Goal: Task Accomplishment & Management: Use online tool/utility

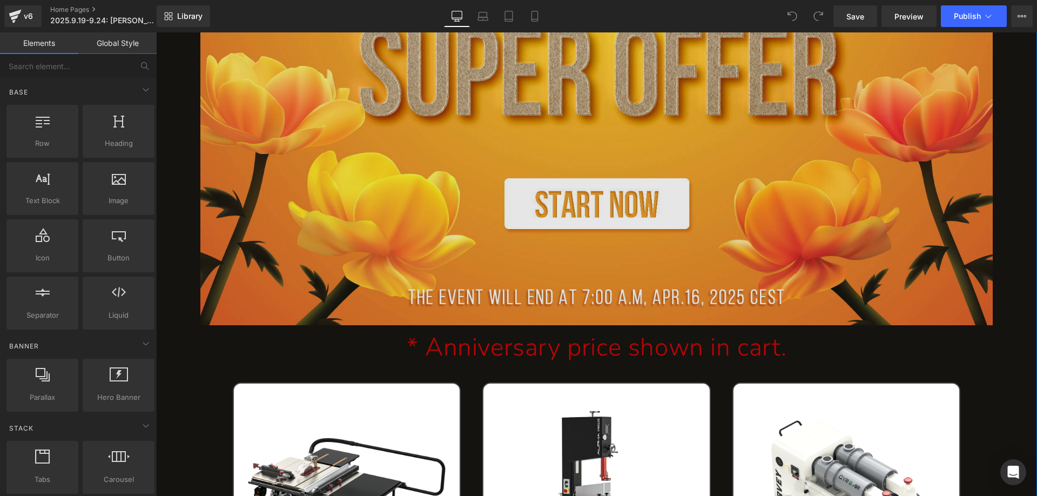
scroll to position [486, 0]
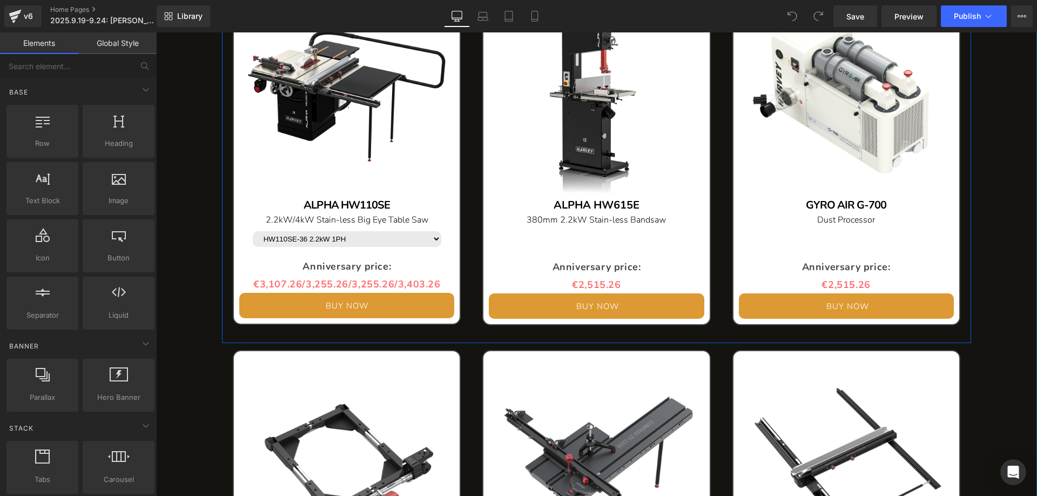
scroll to position [918, 0]
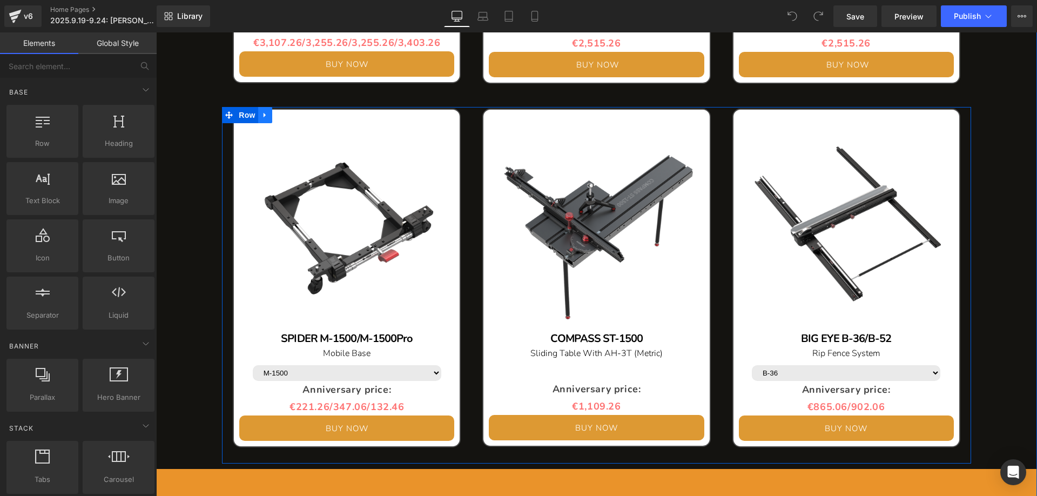
click at [265, 116] on link at bounding box center [265, 115] width 14 height 16
click at [276, 113] on icon at bounding box center [280, 115] width 8 height 8
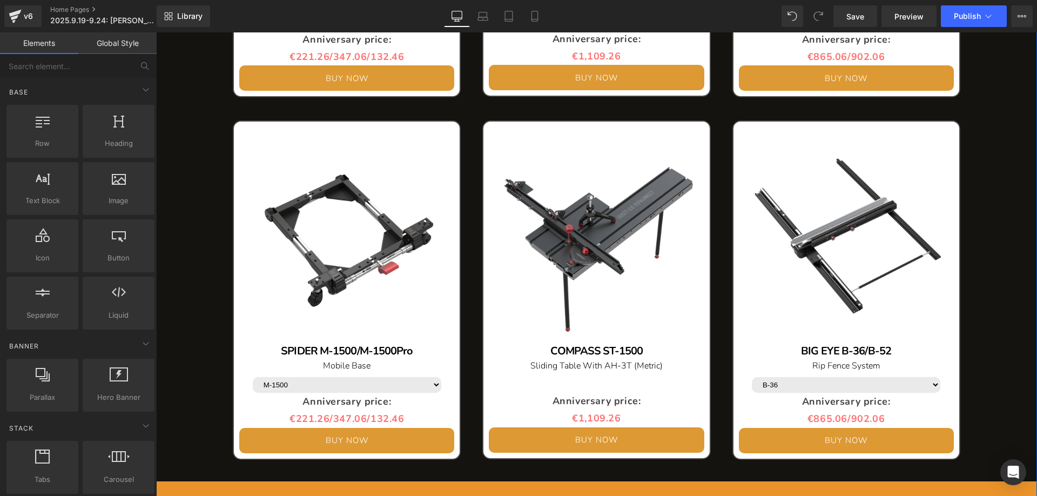
scroll to position [1312, 0]
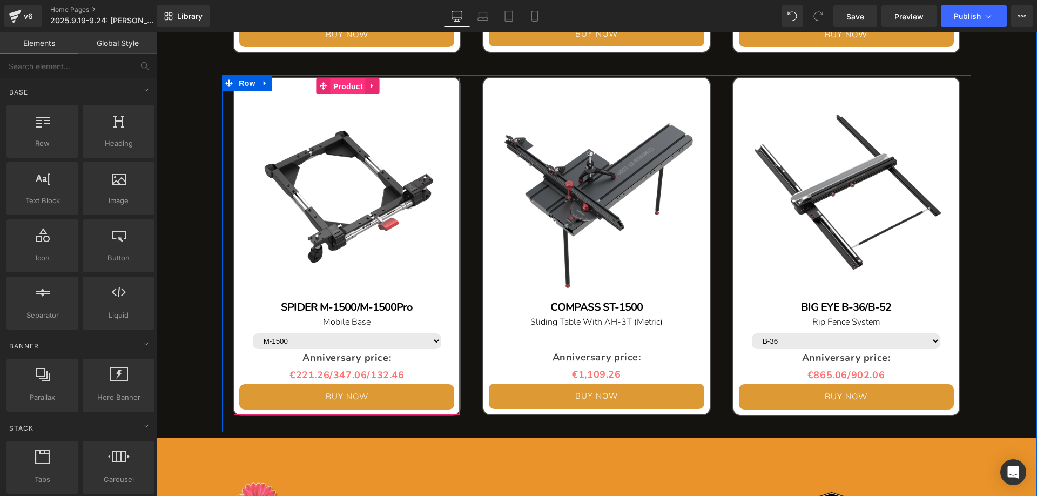
click at [344, 89] on span "Product" at bounding box center [348, 86] width 35 height 16
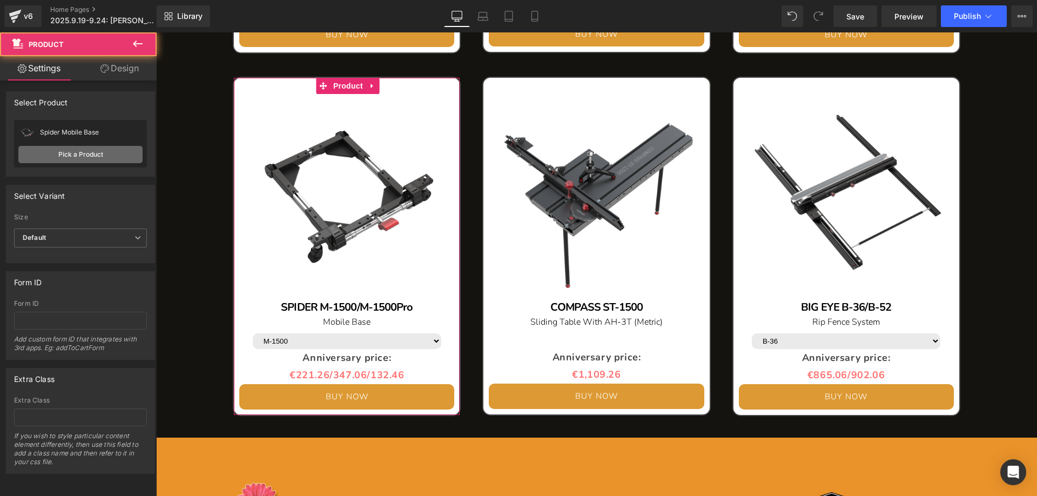
click at [78, 155] on link "Pick a Product" at bounding box center [80, 154] width 124 height 17
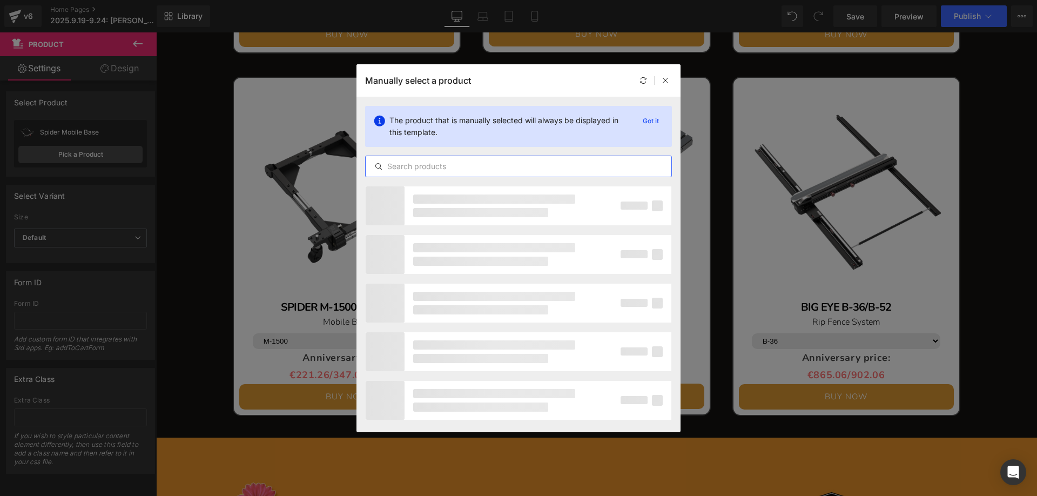
click at [416, 169] on input "text" at bounding box center [519, 166] width 306 height 13
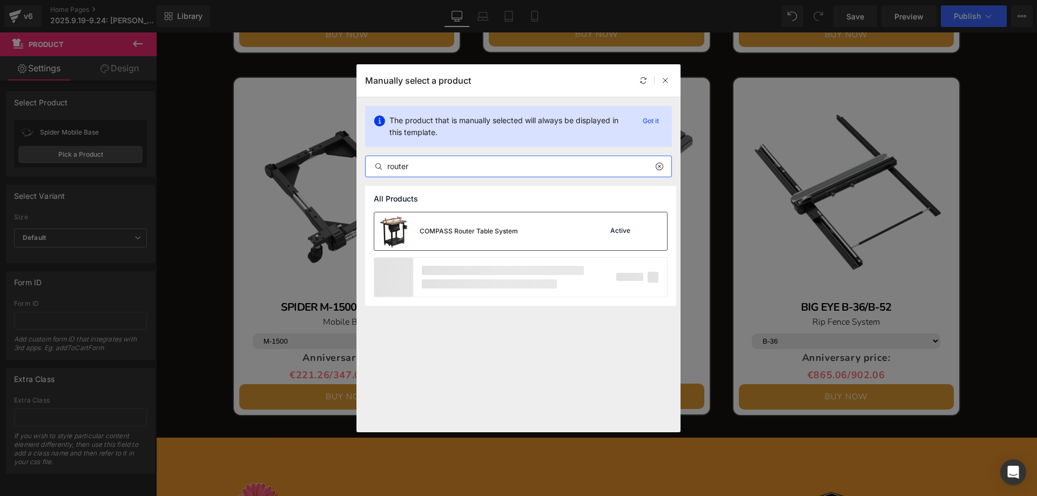
type input "router"
click at [460, 231] on div "COMPASS Router Table System" at bounding box center [469, 231] width 98 height 10
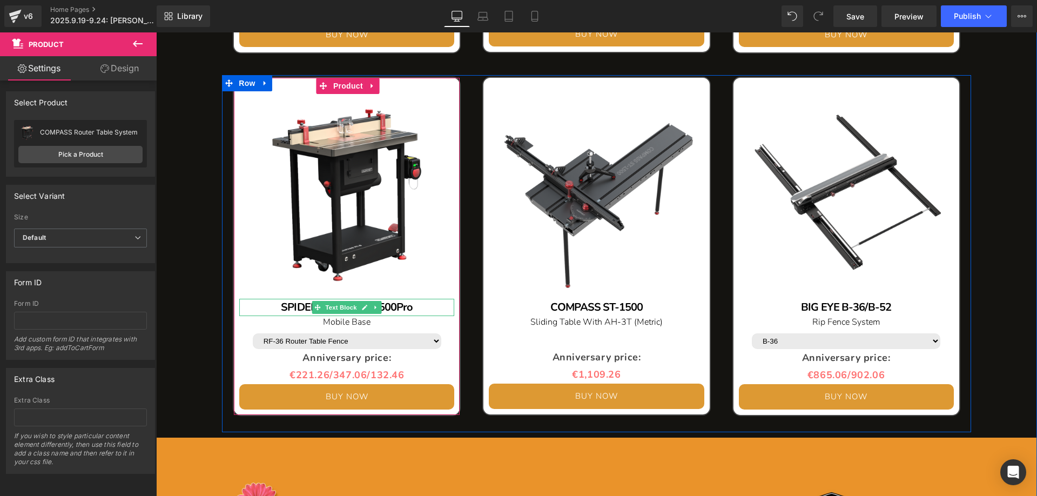
click at [421, 310] on div "SPIDER M-1500/M-1500Pro" at bounding box center [346, 307] width 215 height 17
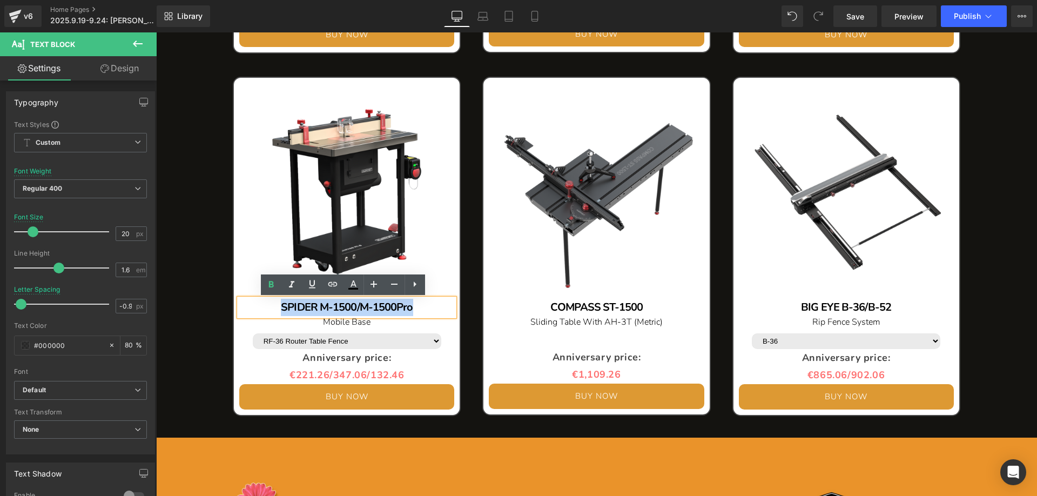
drag, startPoint x: 390, startPoint y: 305, endPoint x: 259, endPoint y: 305, distance: 130.2
click at [259, 305] on div "SPIDER M-1500/M-1500Pro" at bounding box center [346, 307] width 215 height 17
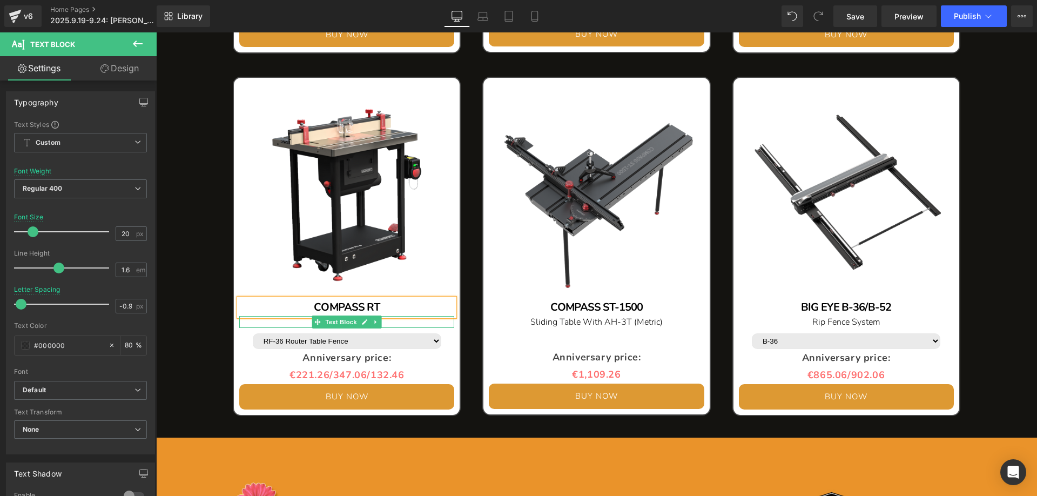
click at [293, 321] on p "Mobile Base" at bounding box center [346, 322] width 215 height 12
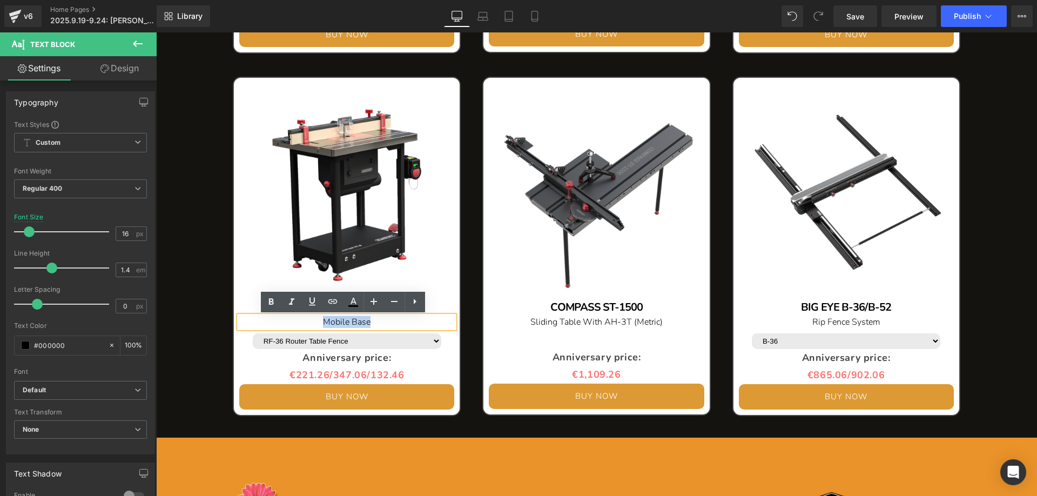
drag, startPoint x: 307, startPoint y: 321, endPoint x: 390, endPoint y: 321, distance: 82.7
click at [390, 321] on p "Mobile Base" at bounding box center [346, 322] width 215 height 12
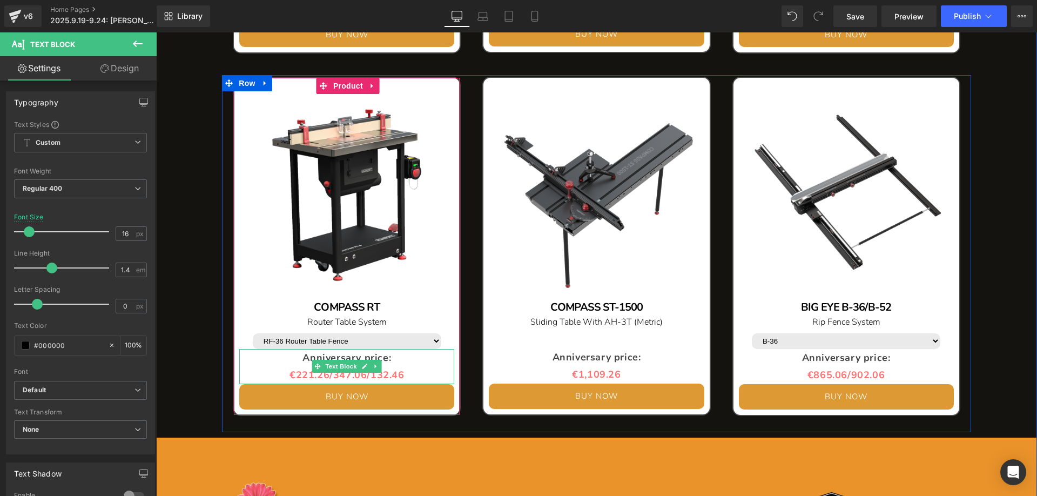
click at [298, 374] on span "€221.26/347.06/132.46" at bounding box center [347, 374] width 115 height 13
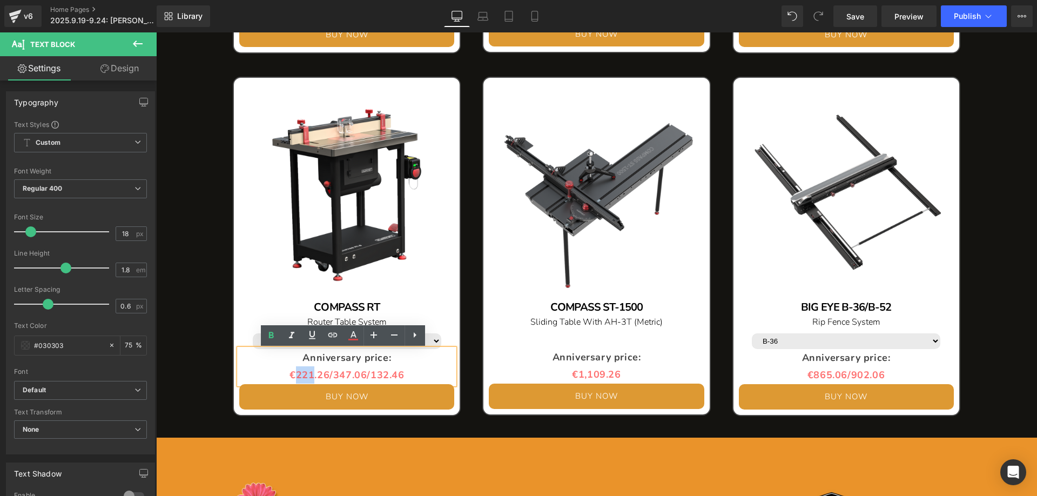
drag, startPoint x: 290, startPoint y: 375, endPoint x: 307, endPoint y: 374, distance: 17.4
click at [307, 374] on span "€221.26/347.06/132.46" at bounding box center [347, 374] width 115 height 13
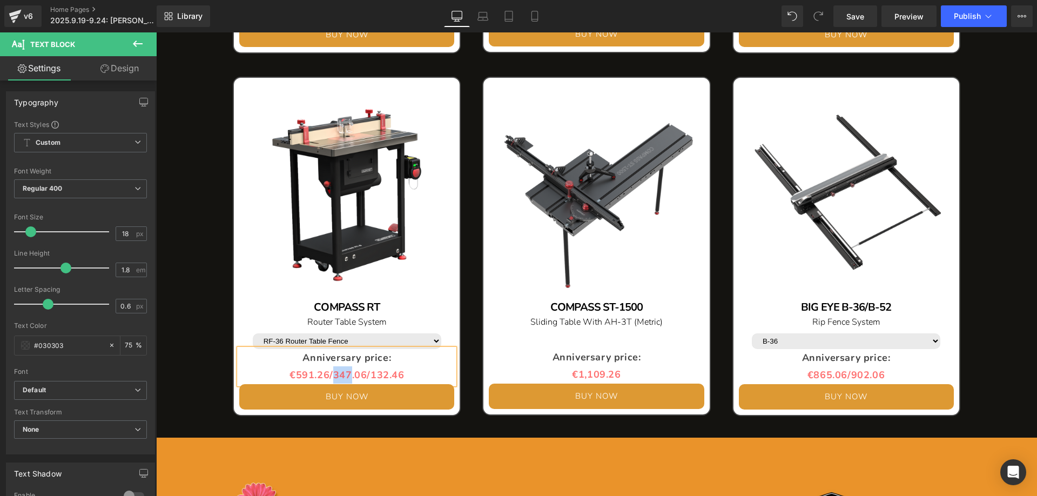
drag, startPoint x: 330, startPoint y: 375, endPoint x: 347, endPoint y: 373, distance: 16.8
click at [347, 373] on span "€591.26/347.06/132.46" at bounding box center [347, 374] width 115 height 13
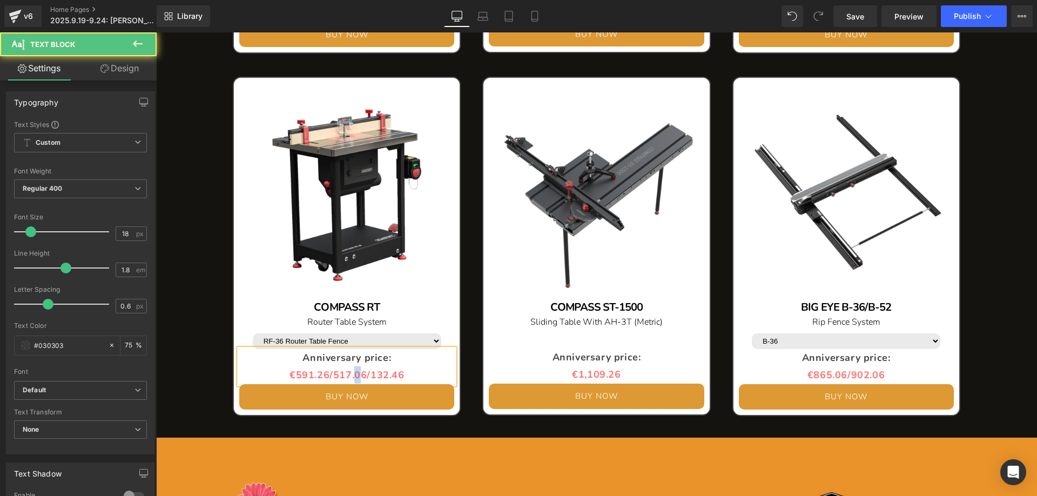
click at [353, 374] on span "€591.26/517.06/132.46" at bounding box center [347, 374] width 115 height 13
click at [377, 373] on span "€591.26/517.26/132.46" at bounding box center [347, 374] width 115 height 13
drag, startPoint x: 395, startPoint y: 376, endPoint x: 390, endPoint y: 373, distance: 6.8
click at [390, 373] on span "€591.26/517.26/102.46" at bounding box center [347, 374] width 115 height 13
click at [411, 375] on p "€591.26/517.26/102.86" at bounding box center [346, 374] width 215 height 17
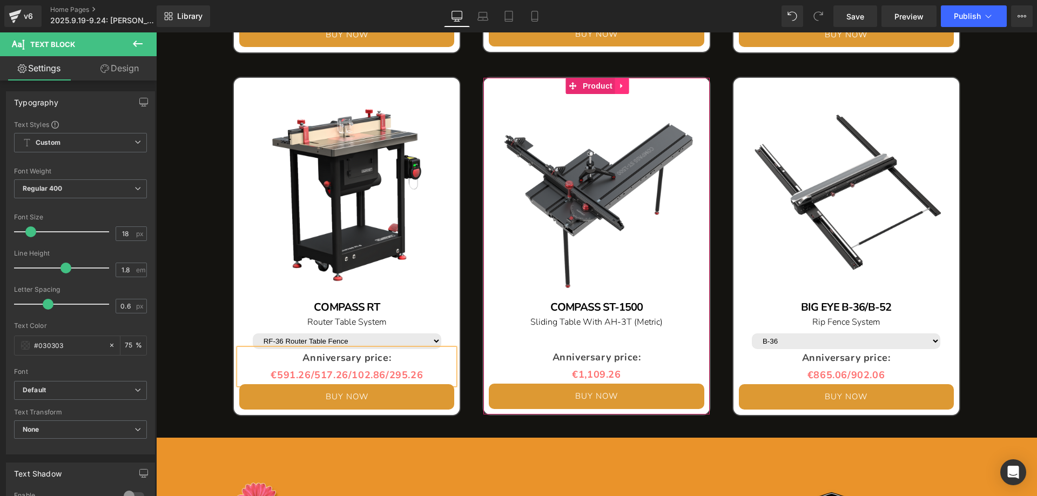
click at [621, 87] on icon at bounding box center [622, 86] width 2 height 5
drag, startPoint x: 624, startPoint y: 88, endPoint x: 795, endPoint y: 104, distance: 172.0
click at [626, 89] on icon at bounding box center [630, 86] width 8 height 8
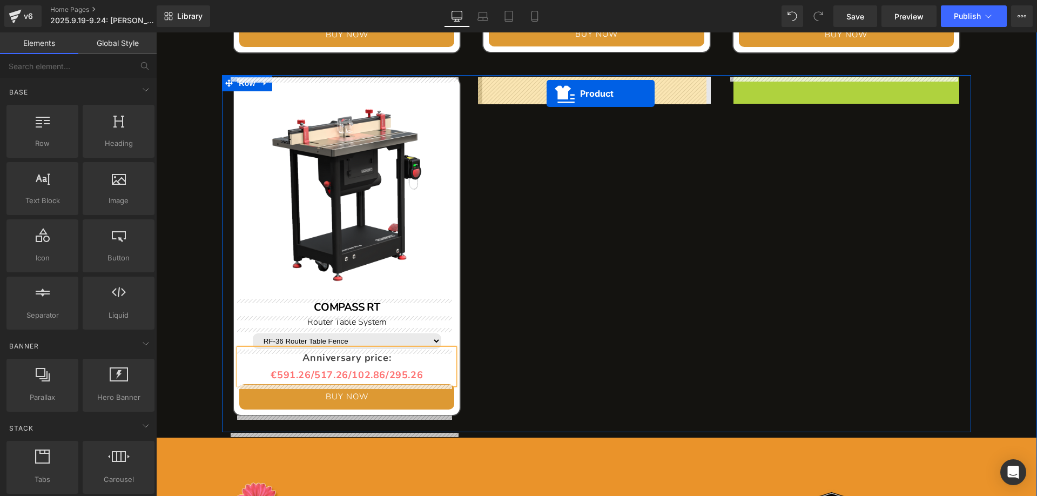
drag, startPoint x: 821, startPoint y: 87, endPoint x: 547, endPoint y: 93, distance: 274.0
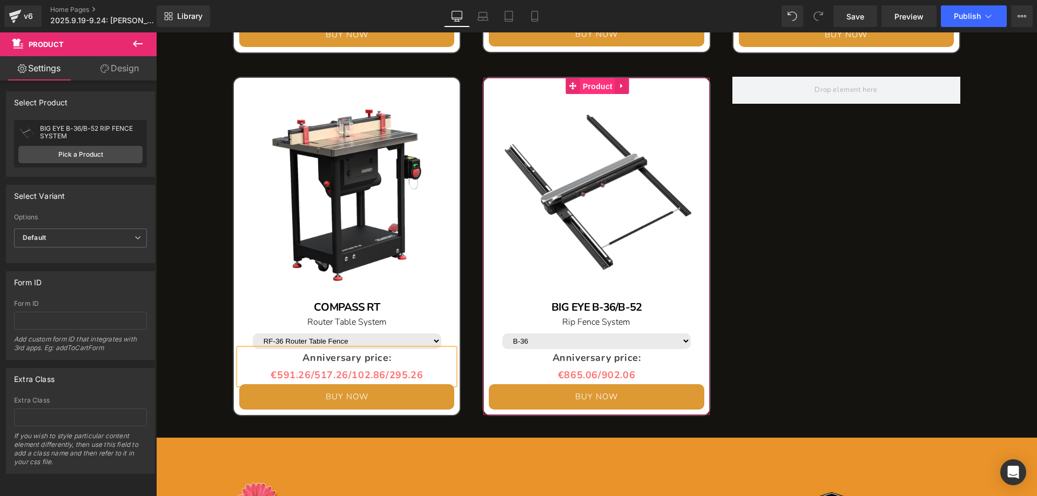
click at [589, 88] on span "Product" at bounding box center [597, 86] width 35 height 16
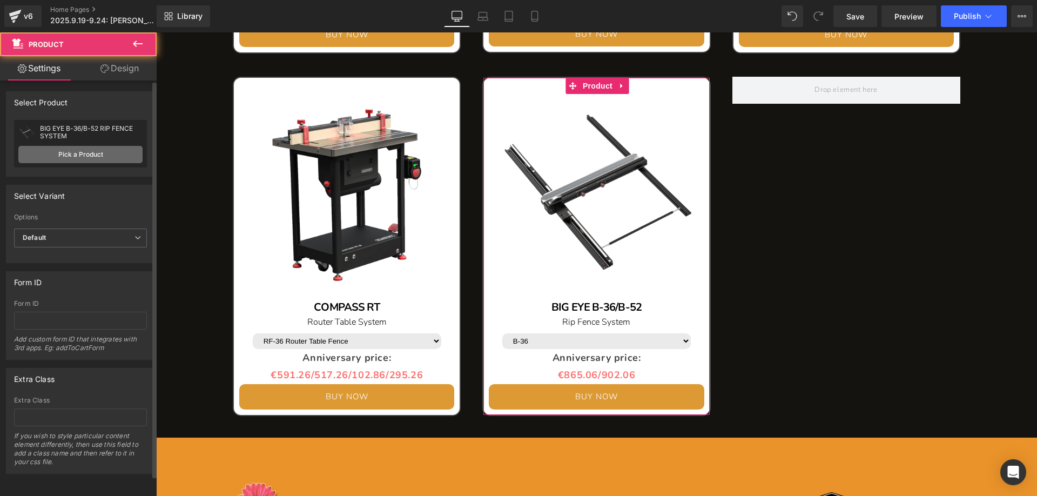
click at [90, 151] on link "Pick a Product" at bounding box center [80, 154] width 124 height 17
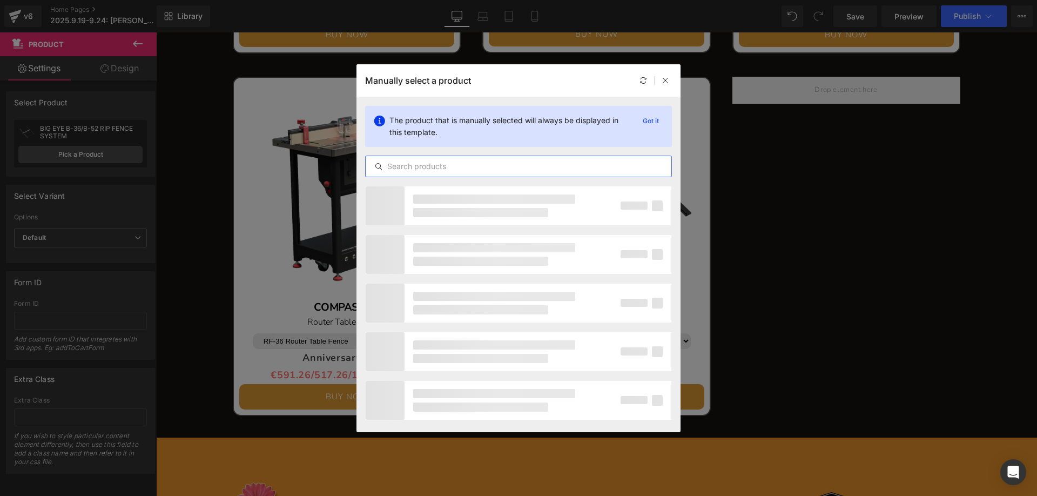
click at [427, 164] on input "text" at bounding box center [519, 166] width 306 height 13
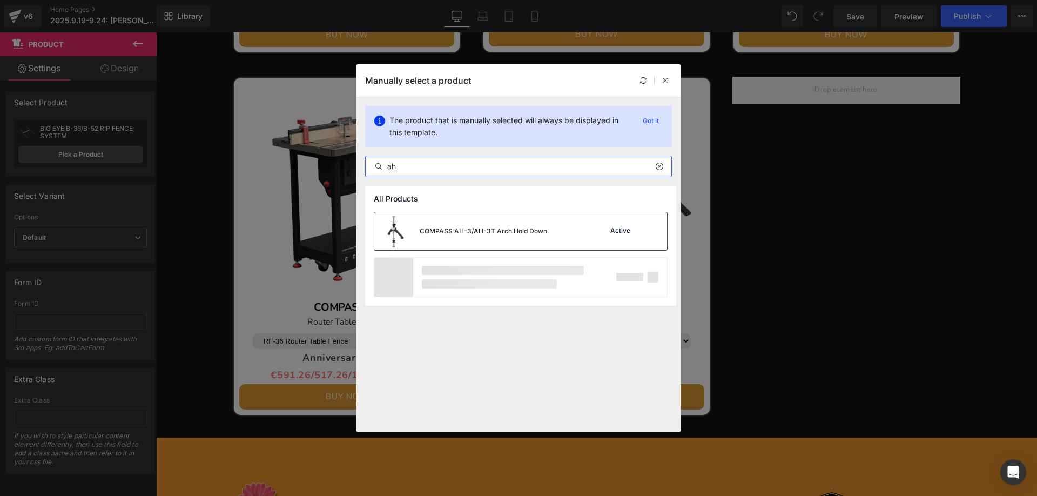
type input "ah"
click at [478, 227] on div "COMPASS AH-3/AH-3T Arch Hold Down" at bounding box center [483, 231] width 127 height 10
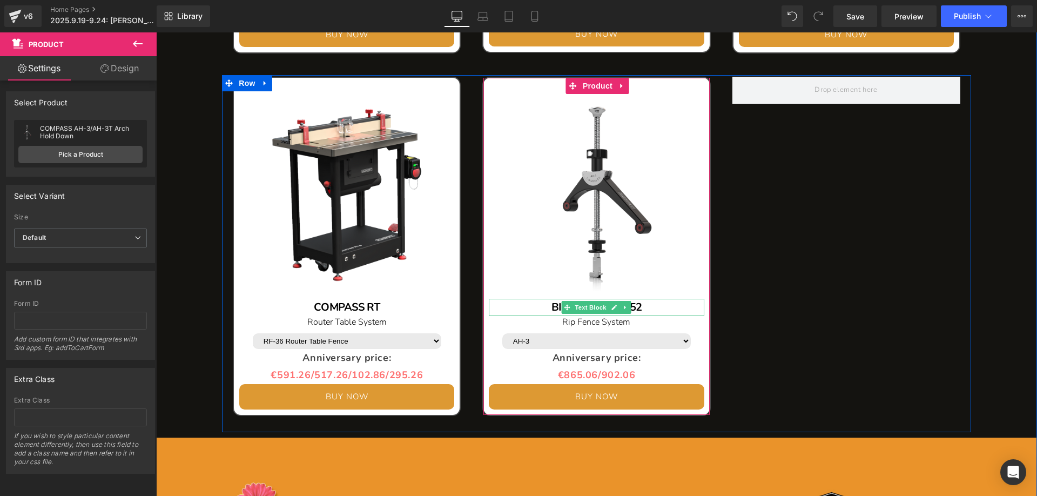
click at [650, 310] on div "BIG EYE B-36/B-52" at bounding box center [596, 307] width 215 height 17
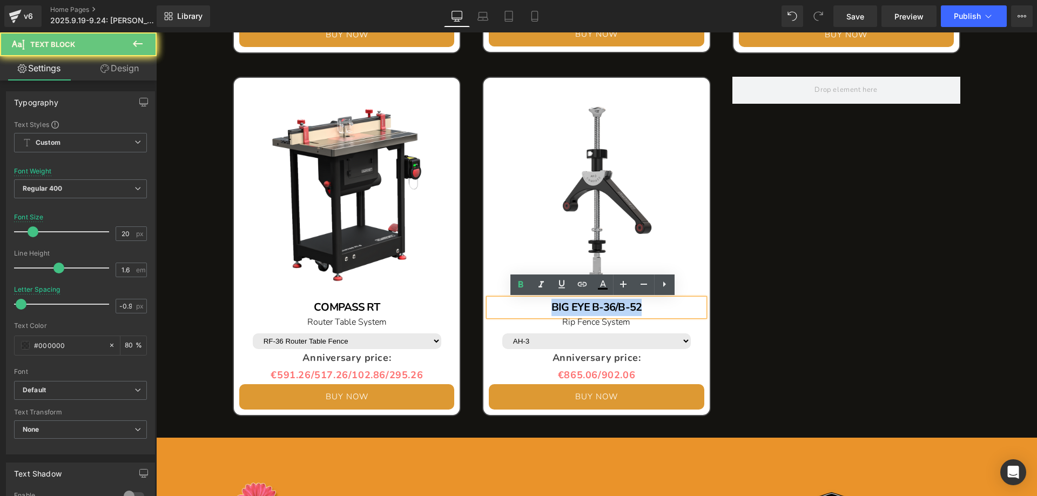
drag, startPoint x: 633, startPoint y: 305, endPoint x: 540, endPoint y: 305, distance: 92.9
click at [540, 305] on div "BIG EYE B-36/B-52" at bounding box center [596, 307] width 215 height 17
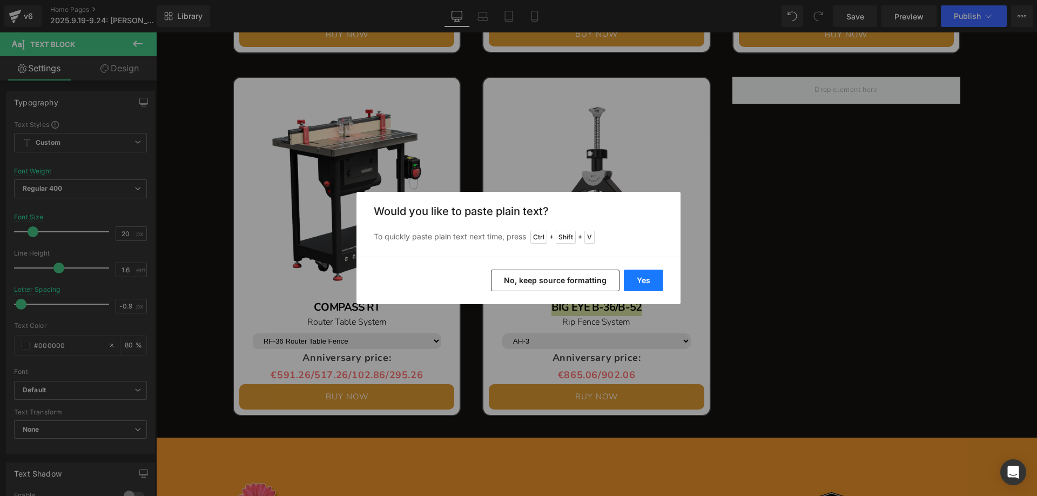
click at [648, 280] on button "Yes" at bounding box center [643, 281] width 39 height 22
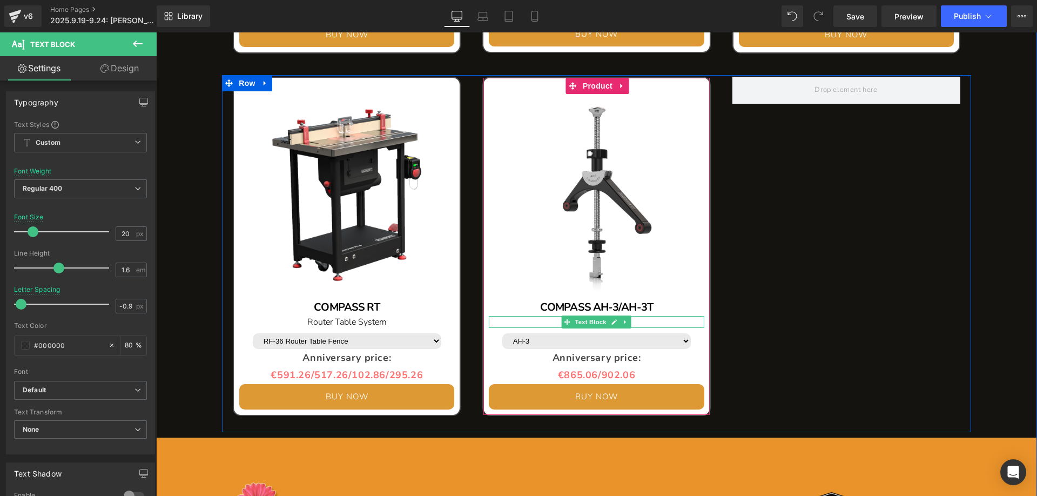
drag, startPoint x: 642, startPoint y: 321, endPoint x: 632, endPoint y: 320, distance: 10.9
click at [642, 321] on p "Rip Fence System" at bounding box center [596, 322] width 215 height 12
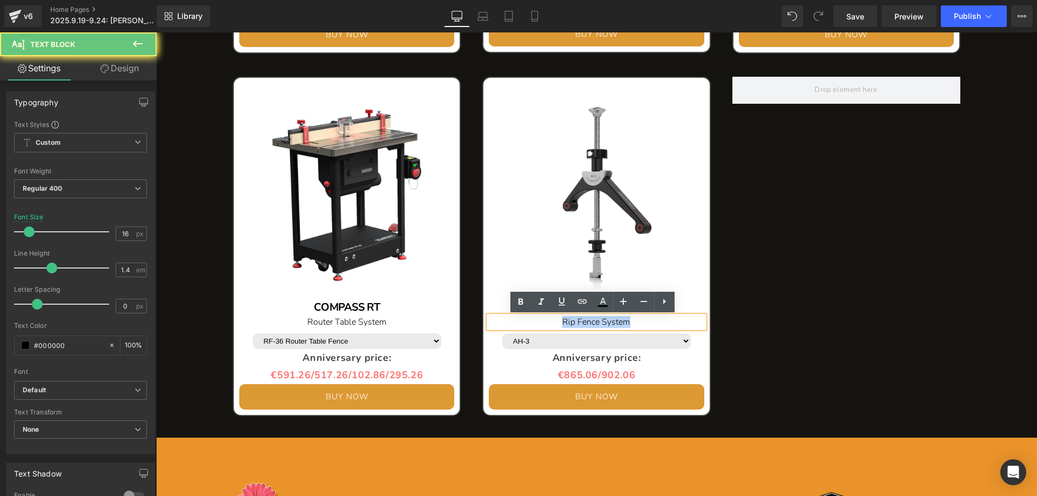
drag, startPoint x: 632, startPoint y: 320, endPoint x: 541, endPoint y: 320, distance: 90.8
click at [541, 320] on p "Rip Fence System" at bounding box center [596, 322] width 215 height 12
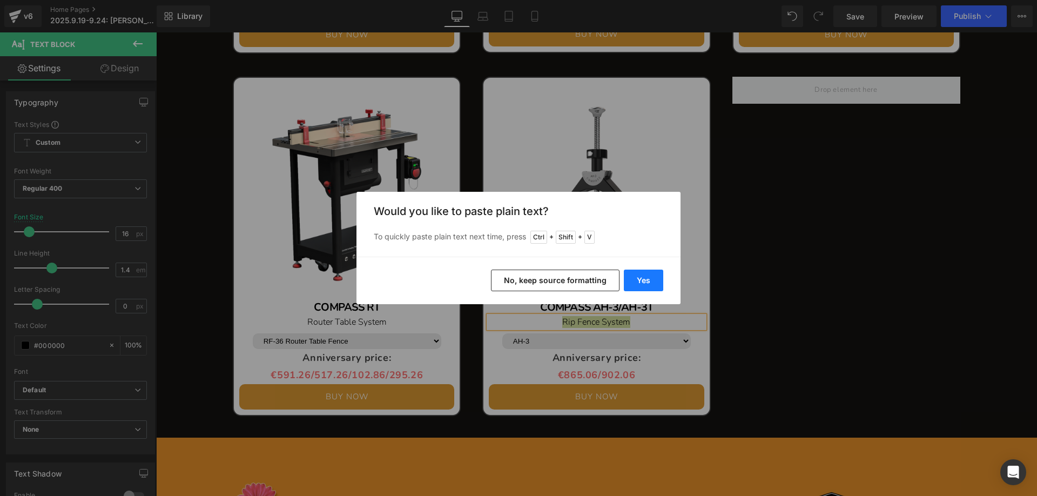
click at [646, 274] on button "Yes" at bounding box center [643, 281] width 39 height 22
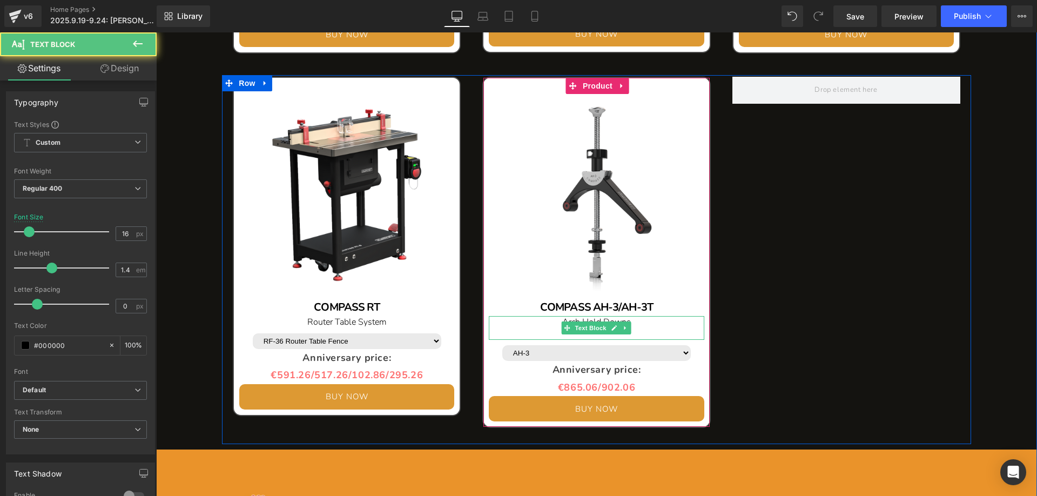
click at [533, 330] on p at bounding box center [596, 334] width 215 height 12
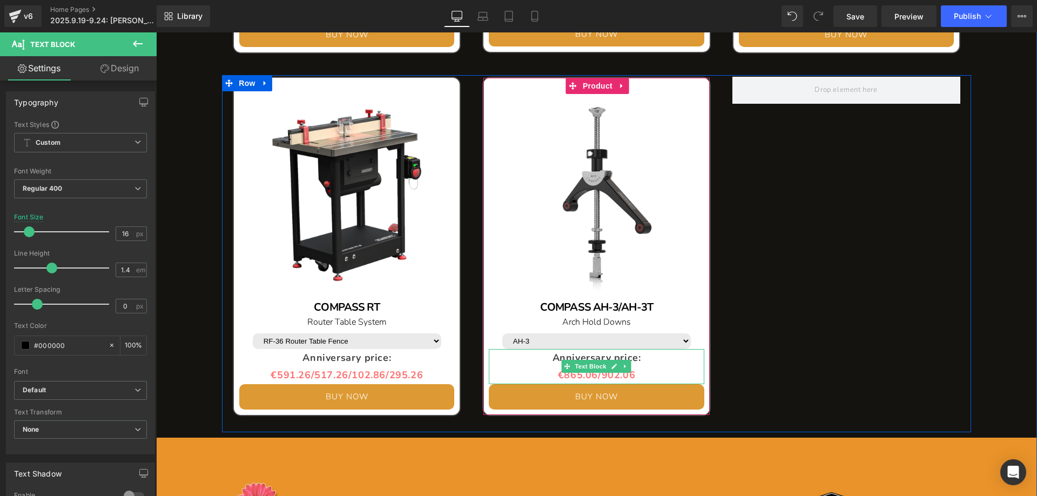
drag, startPoint x: 580, startPoint y: 378, endPoint x: 571, endPoint y: 379, distance: 8.8
click at [580, 378] on span "€865.06/902.06" at bounding box center [596, 374] width 77 height 13
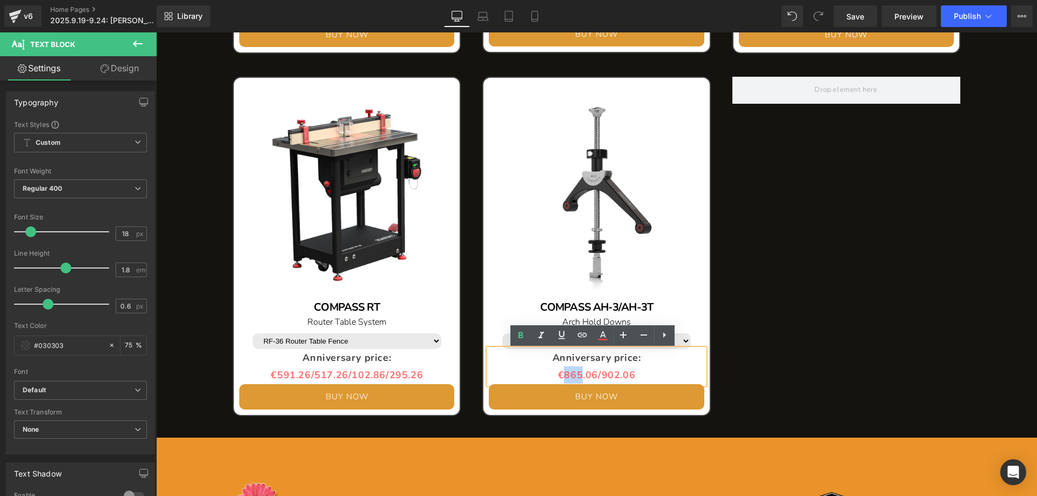
drag, startPoint x: 577, startPoint y: 377, endPoint x: 560, endPoint y: 371, distance: 17.8
click at [560, 371] on span "€865.06/902.06" at bounding box center [596, 374] width 77 height 13
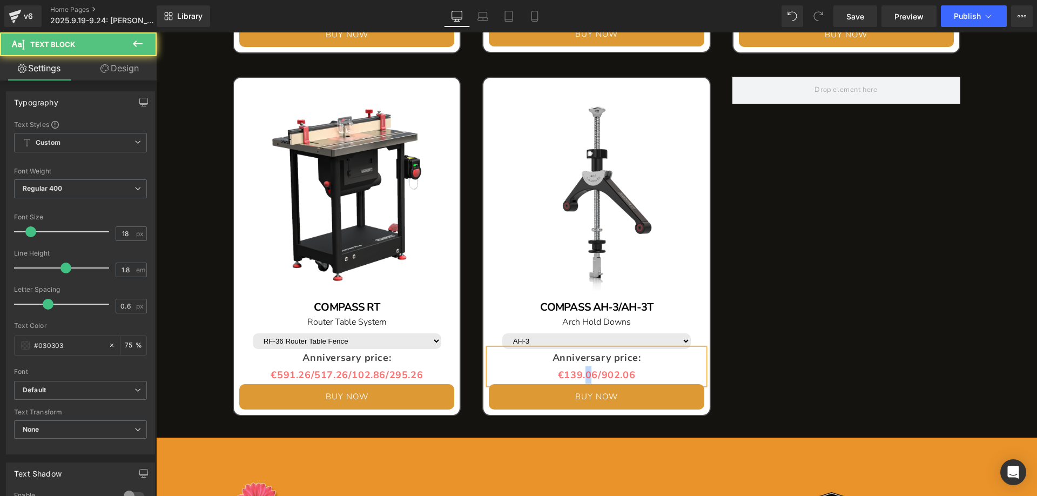
drag, startPoint x: 588, startPoint y: 378, endPoint x: 582, endPoint y: 375, distance: 6.8
click at [582, 375] on span "€139.06/902.06" at bounding box center [596, 374] width 77 height 13
drag, startPoint x: 615, startPoint y: 373, endPoint x: 600, endPoint y: 371, distance: 15.3
click at [600, 371] on span "€139.86/902.06" at bounding box center [596, 374] width 77 height 13
click at [621, 374] on span "€139.86/117.06" at bounding box center [596, 374] width 77 height 13
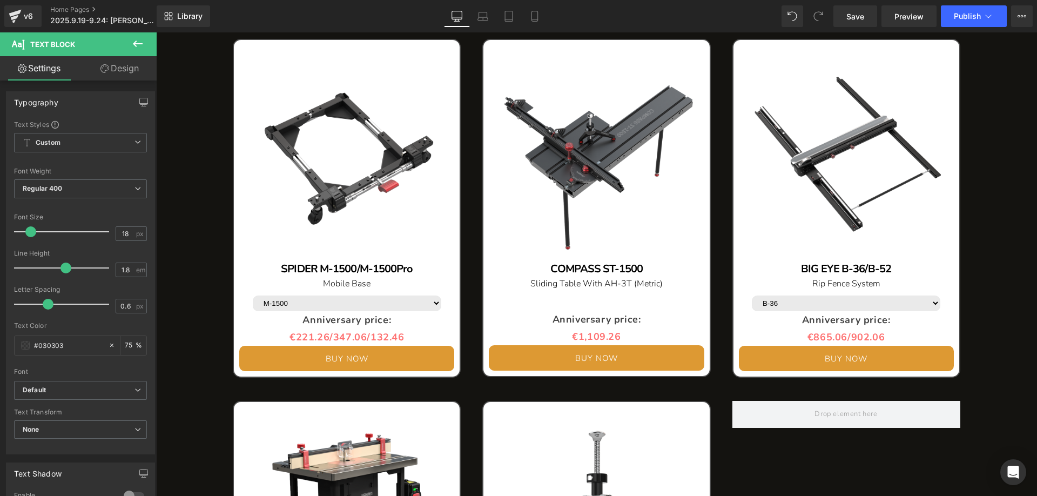
scroll to position [1204, 0]
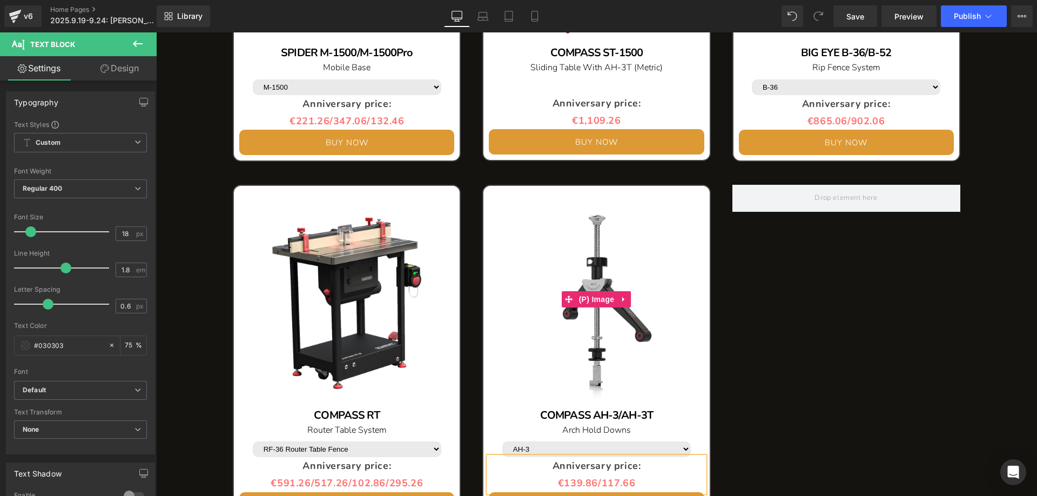
click at [618, 199] on img at bounding box center [596, 298] width 215 height 215
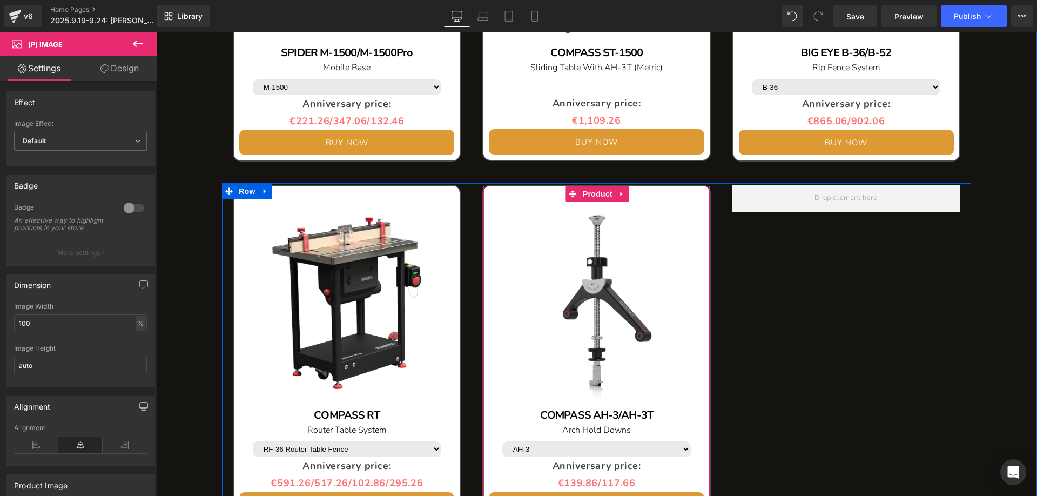
click at [619, 196] on icon at bounding box center [623, 194] width 8 height 8
click at [612, 193] on icon at bounding box center [616, 194] width 8 height 8
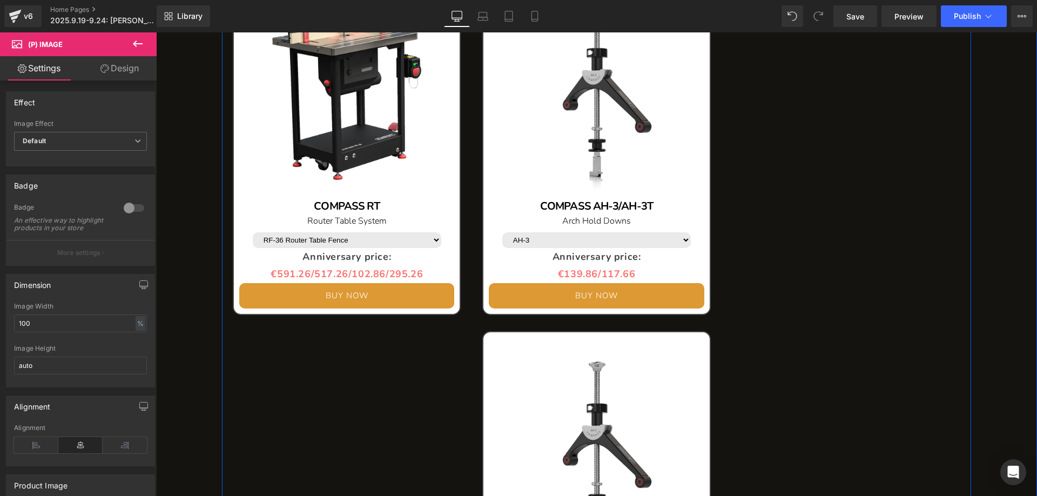
scroll to position [1400, 0]
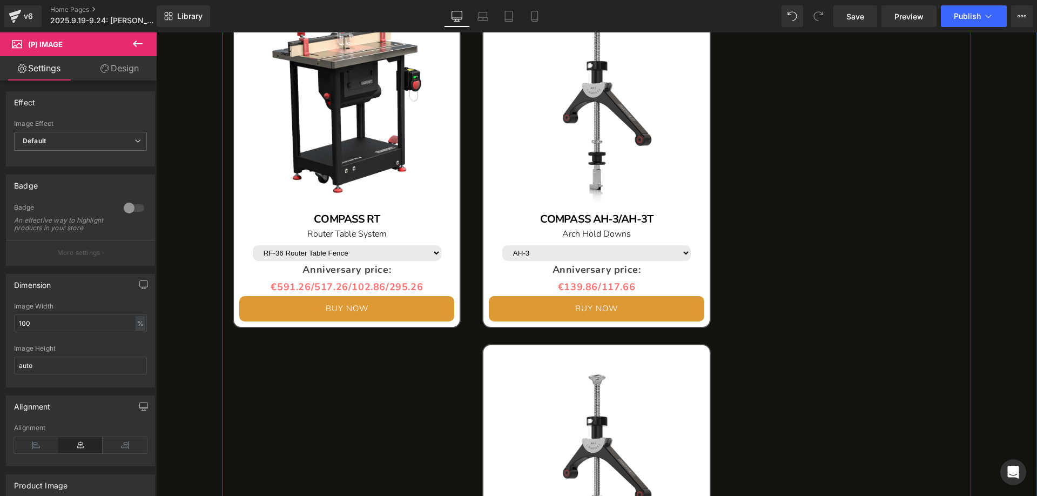
click at [560, 355] on img at bounding box center [596, 458] width 215 height 215
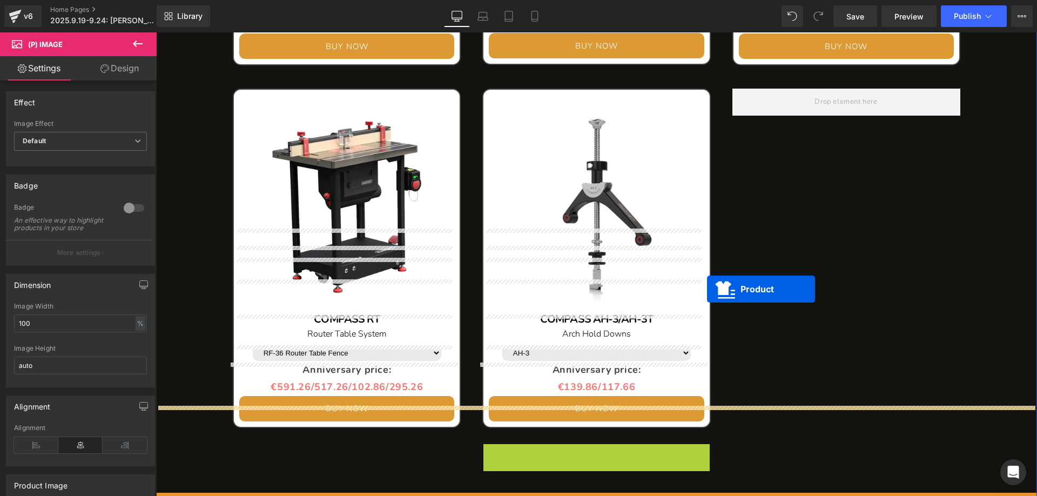
scroll to position [1130, 0]
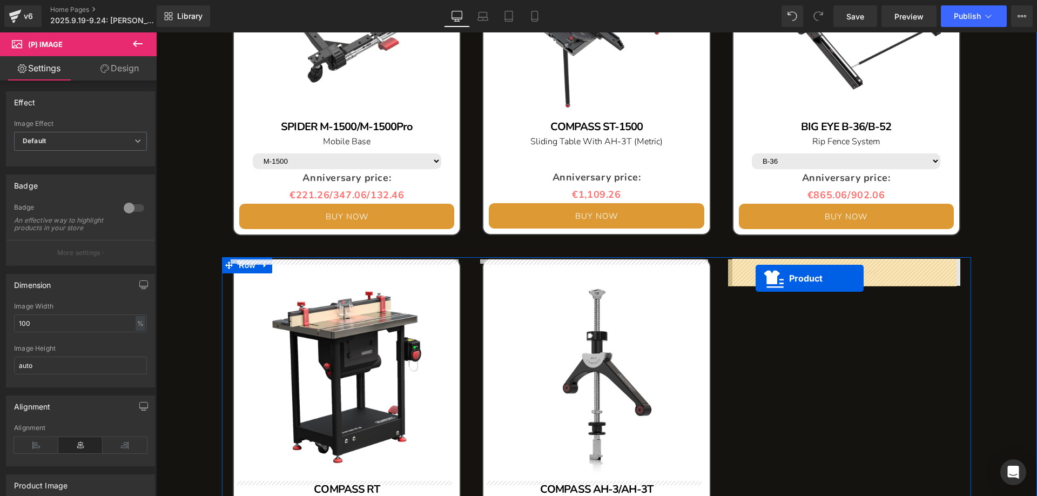
drag, startPoint x: 566, startPoint y: 354, endPoint x: 756, endPoint y: 278, distance: 204.1
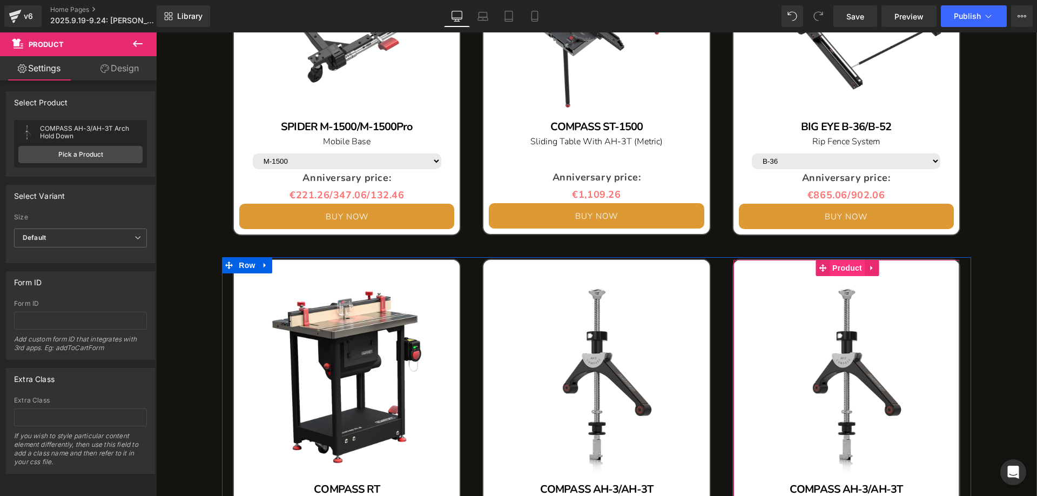
drag, startPoint x: 844, startPoint y: 268, endPoint x: 831, endPoint y: 267, distance: 13.5
click at [844, 268] on span "Product" at bounding box center [847, 268] width 35 height 16
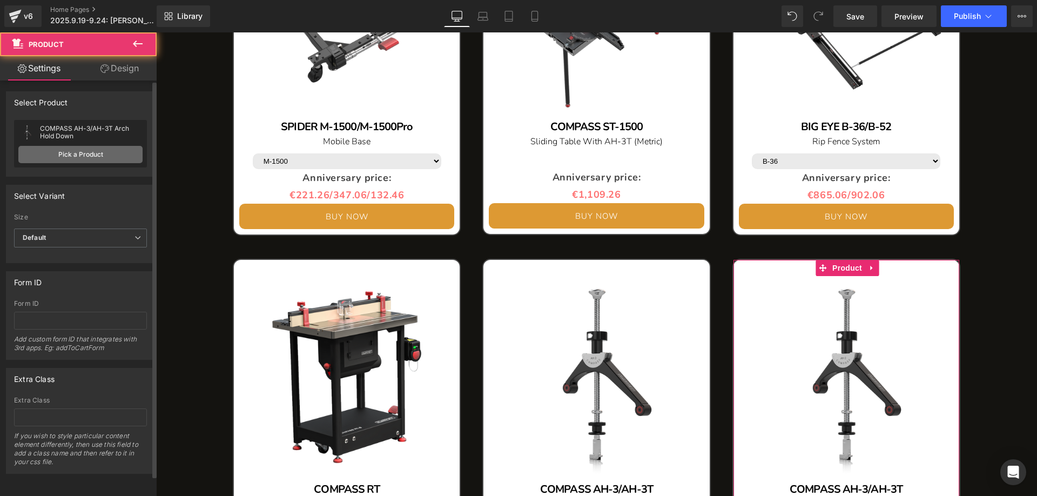
click at [88, 153] on link "Pick a Product" at bounding box center [80, 154] width 124 height 17
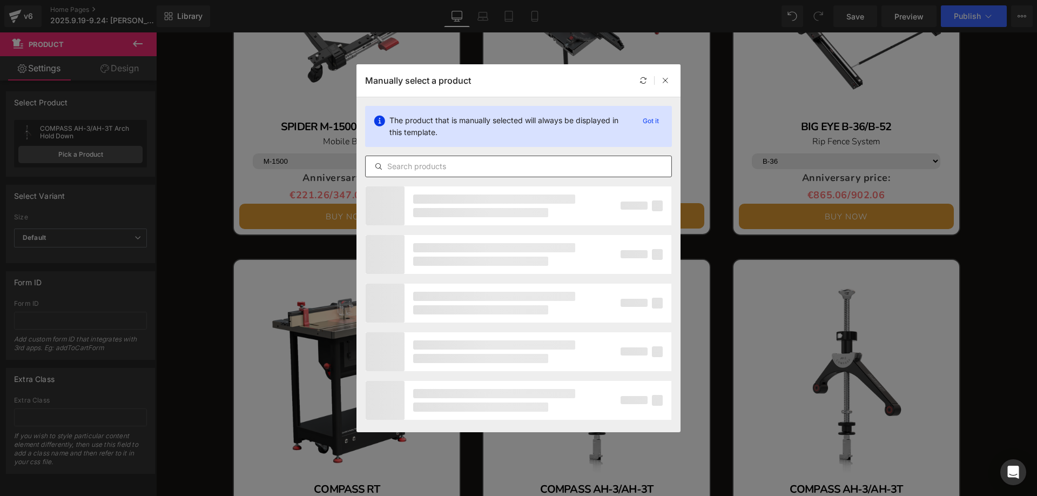
click at [405, 165] on input "text" at bounding box center [519, 166] width 306 height 13
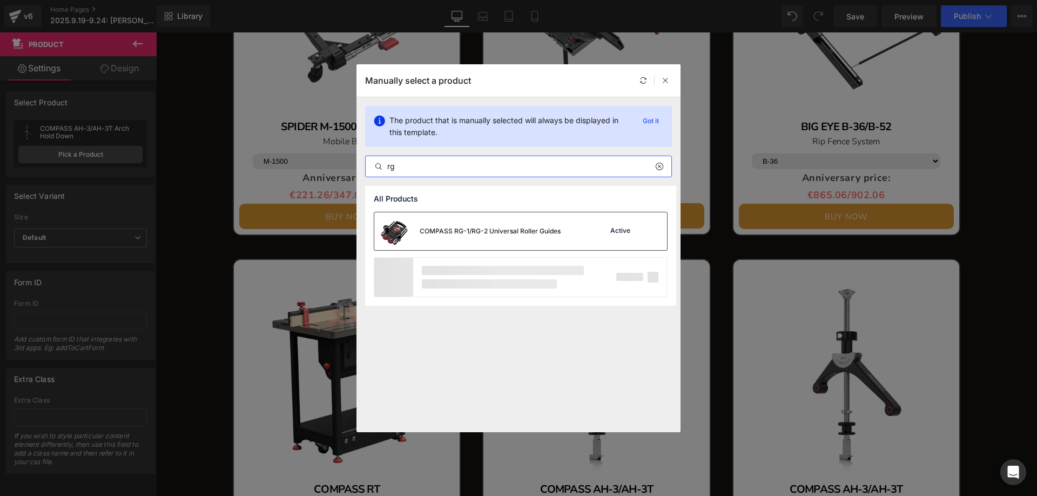
type input "rg"
click at [485, 226] on div "COMPASS RG-1/RG-2 Universal Roller Guides" at bounding box center [490, 231] width 141 height 10
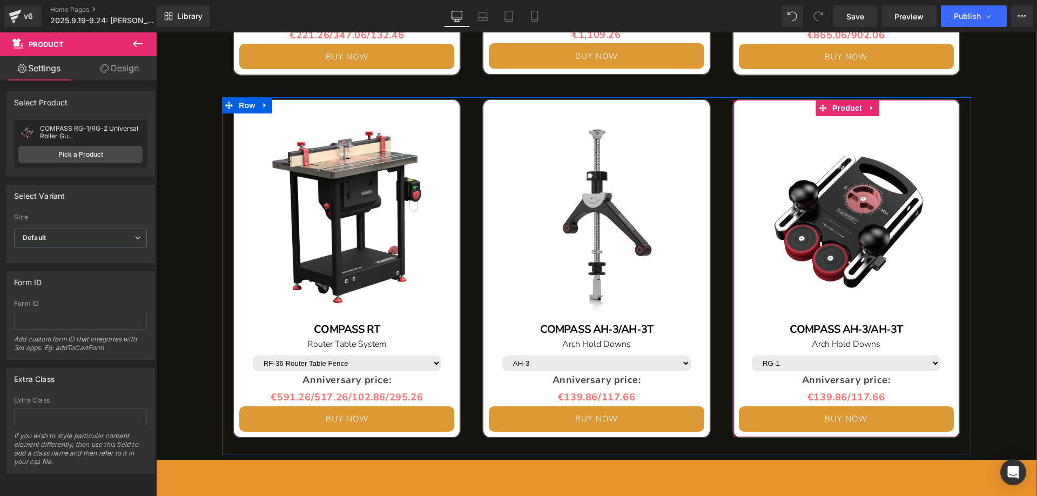
scroll to position [1292, 0]
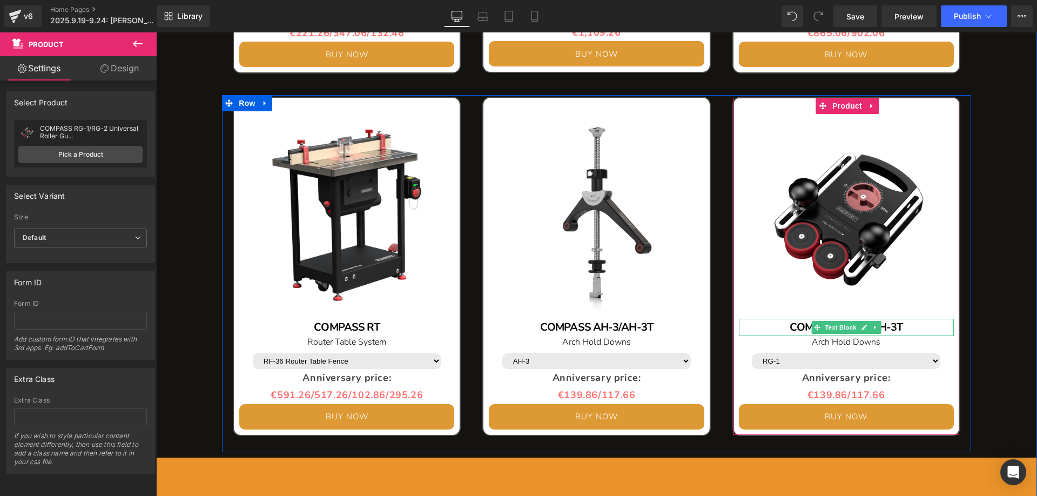
click at [918, 330] on div "COMPASS AH-3/AH-3T" at bounding box center [846, 327] width 215 height 17
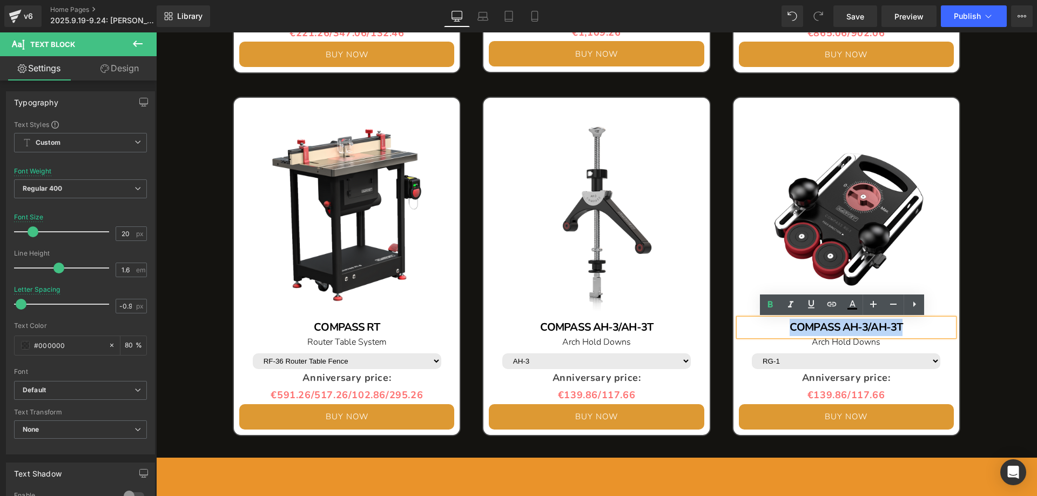
drag, startPoint x: 898, startPoint y: 324, endPoint x: 781, endPoint y: 323, distance: 117.2
click at [781, 323] on div "COMPASS AH-3/AH-3T" at bounding box center [846, 327] width 215 height 17
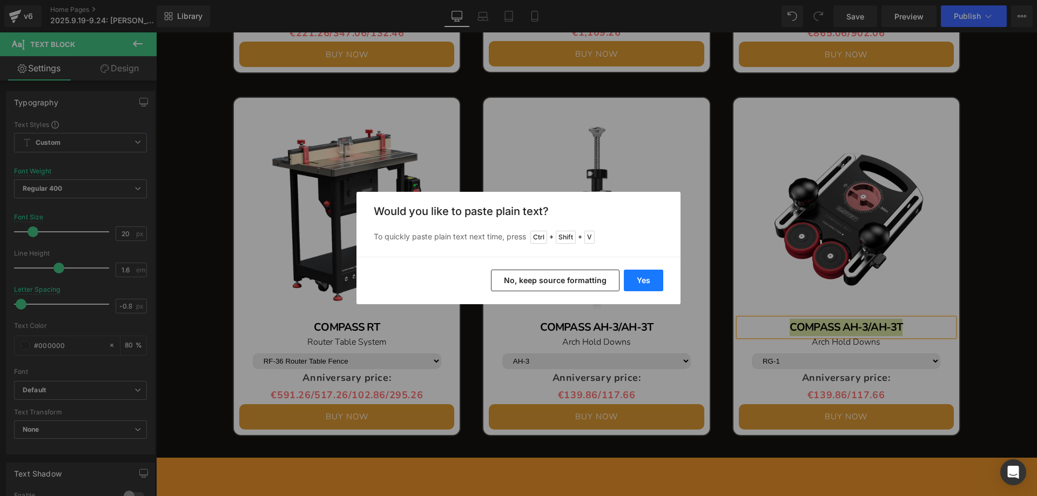
click at [638, 279] on button "Yes" at bounding box center [643, 281] width 39 height 22
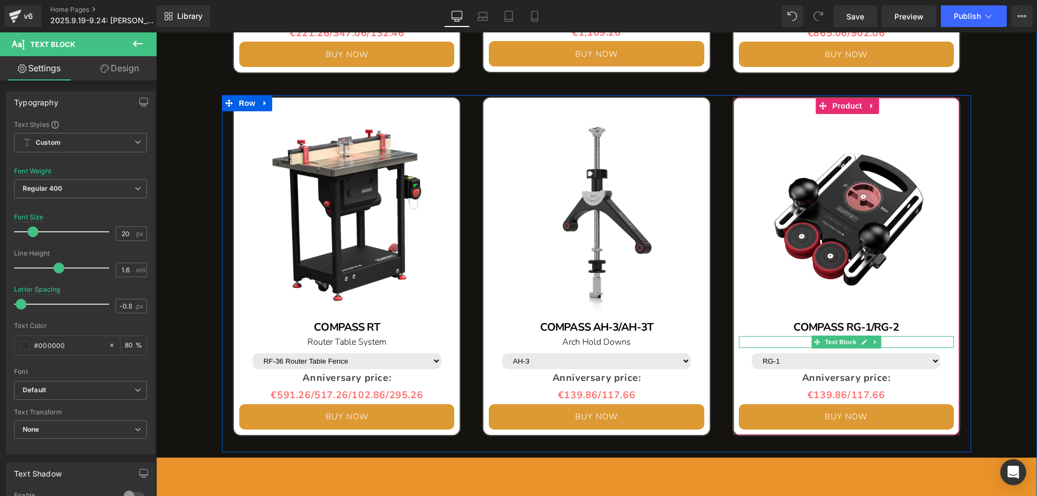
drag, startPoint x: 894, startPoint y: 340, endPoint x: 885, endPoint y: 341, distance: 9.2
click at [894, 340] on p "Arch Hold Downs" at bounding box center [846, 342] width 215 height 12
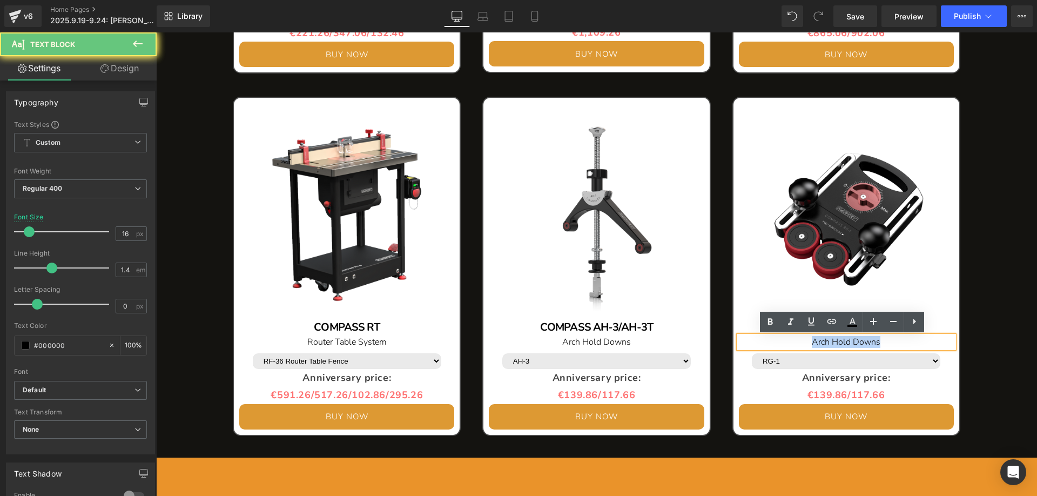
drag, startPoint x: 869, startPoint y: 341, endPoint x: 798, endPoint y: 341, distance: 70.8
click at [798, 341] on p "Arch Hold Downs" at bounding box center [846, 342] width 215 height 12
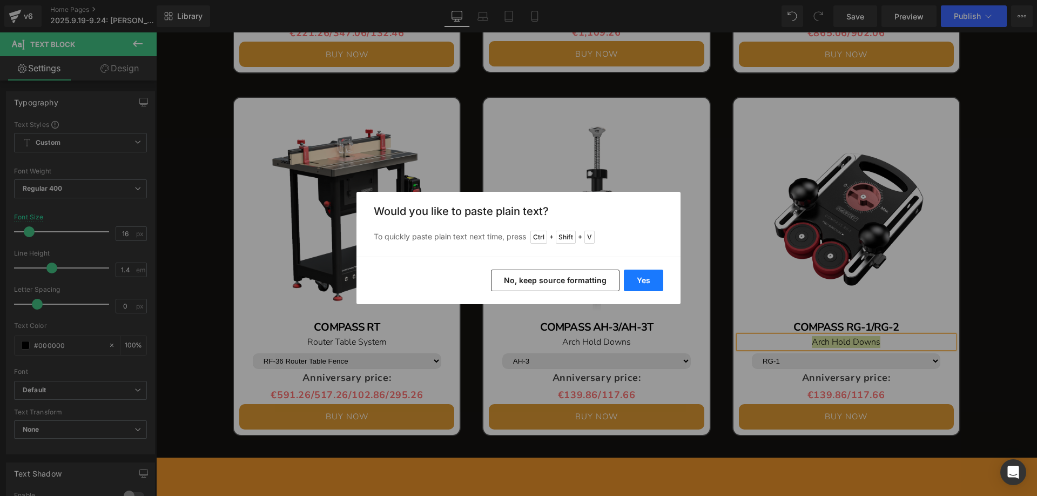
drag, startPoint x: 648, startPoint y: 280, endPoint x: 479, endPoint y: 242, distance: 173.4
click at [648, 280] on button "Yes" at bounding box center [643, 281] width 39 height 22
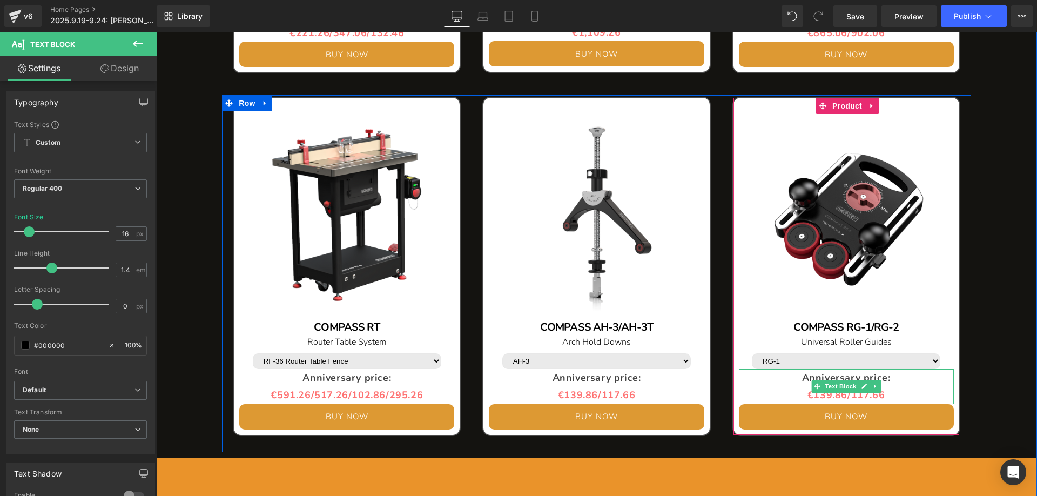
click at [825, 399] on span "€139.86/117.66" at bounding box center [846, 394] width 77 height 13
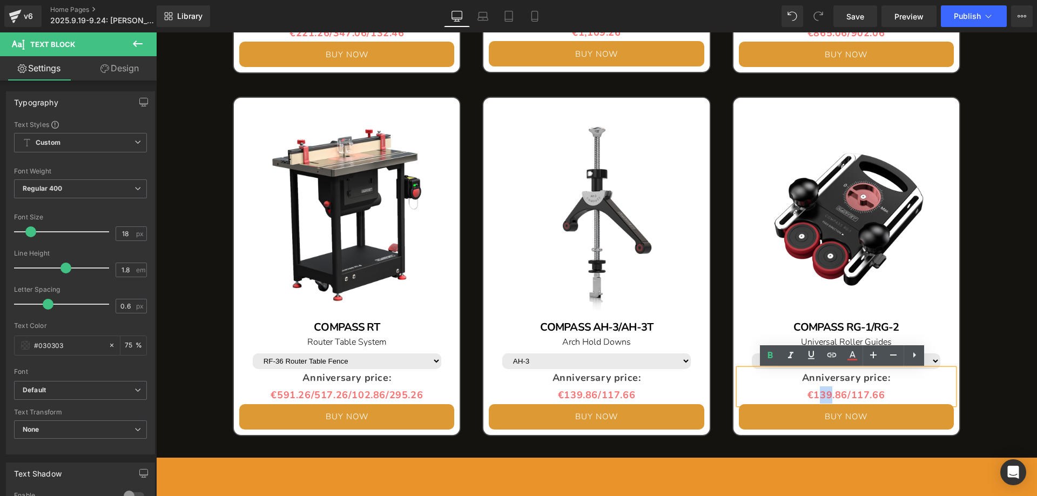
drag, startPoint x: 827, startPoint y: 397, endPoint x: 815, endPoint y: 392, distance: 12.3
click at [815, 392] on span "€139.86/117.66" at bounding box center [846, 394] width 77 height 13
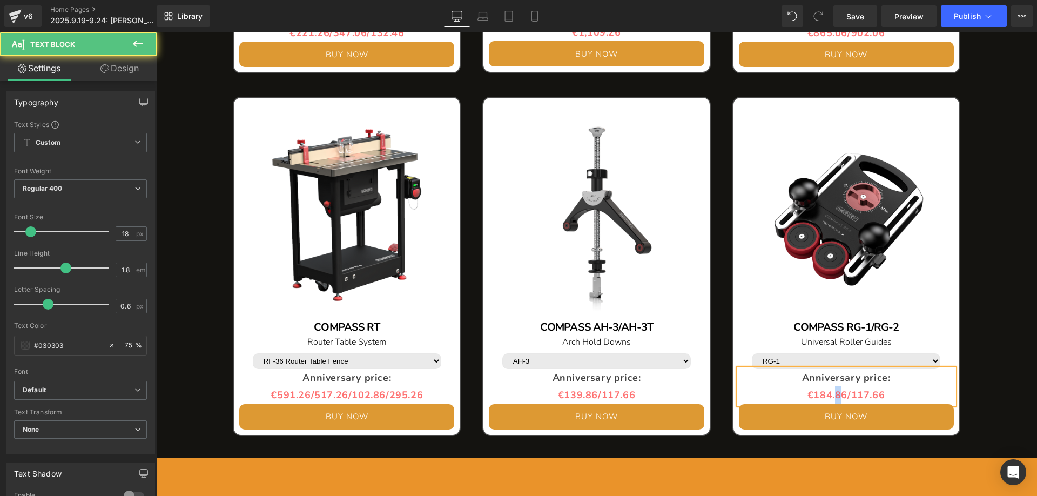
drag, startPoint x: 837, startPoint y: 396, endPoint x: 832, endPoint y: 394, distance: 5.8
click at [832, 394] on span "€184.86/117.66" at bounding box center [846, 394] width 77 height 13
drag, startPoint x: 866, startPoint y: 395, endPoint x: 856, endPoint y: 393, distance: 9.9
click at [856, 393] on span "€184.26/117.66" at bounding box center [846, 394] width 77 height 13
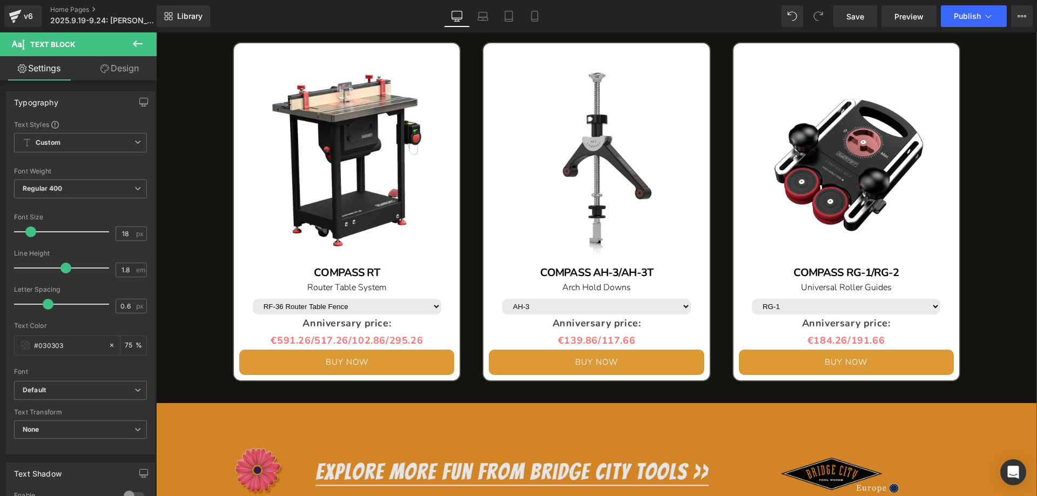
scroll to position [1238, 0]
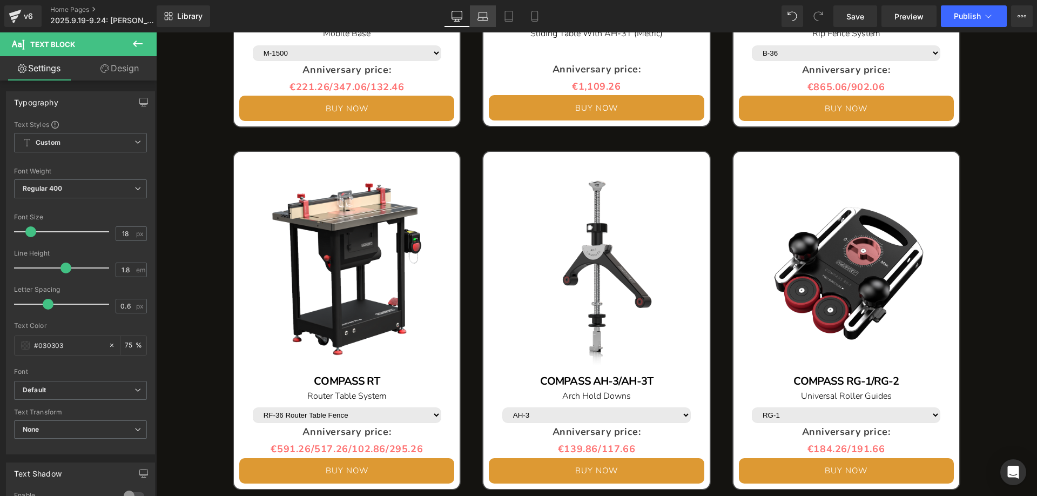
click at [476, 15] on link "Laptop" at bounding box center [483, 16] width 26 height 22
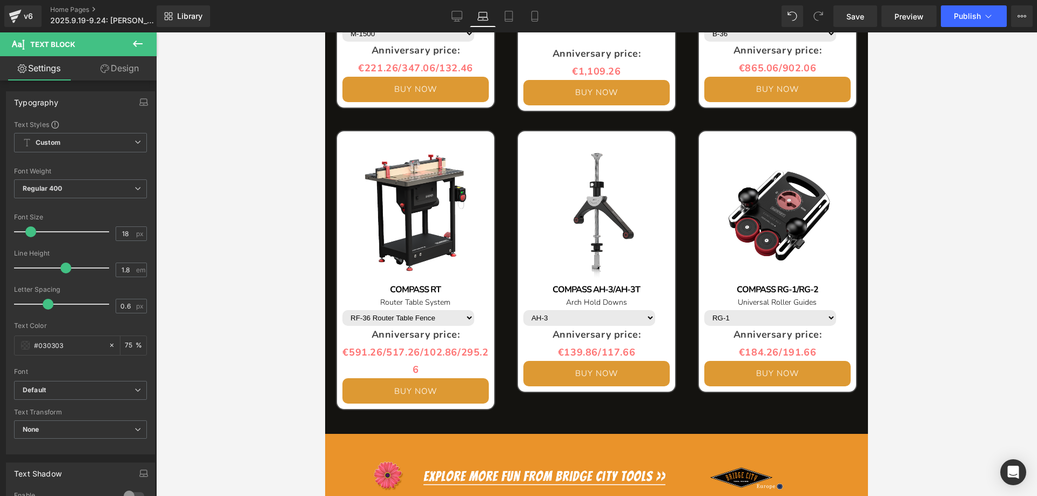
scroll to position [730, 0]
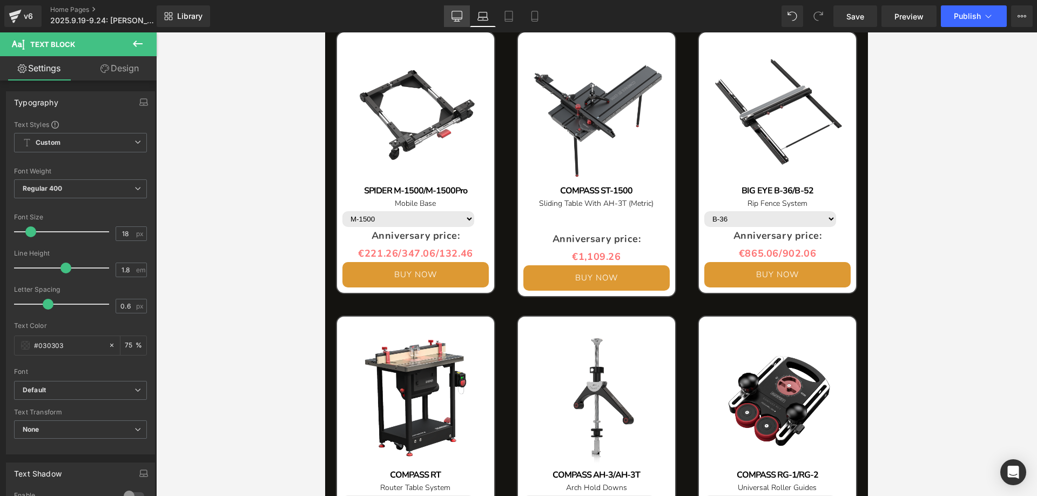
click at [454, 15] on icon at bounding box center [457, 16] width 11 height 11
type input "75"
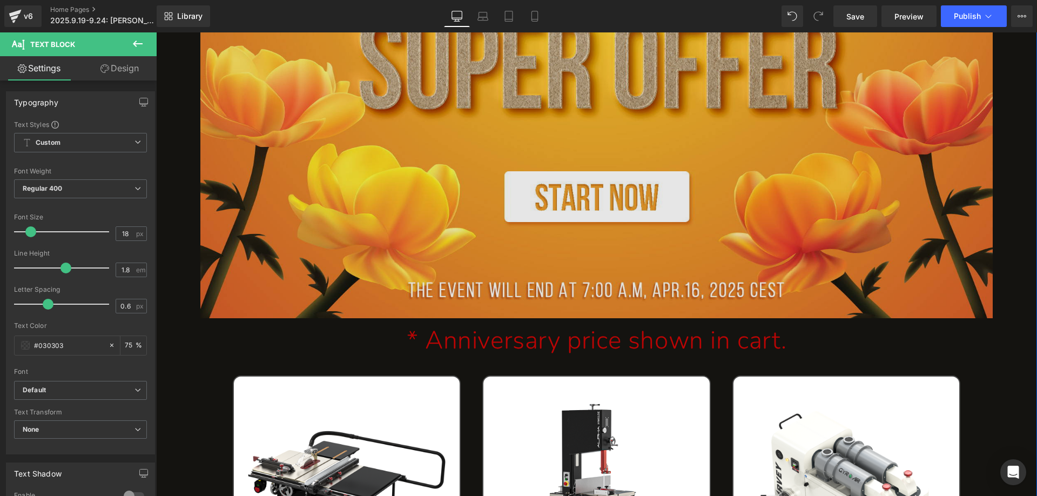
scroll to position [123, 0]
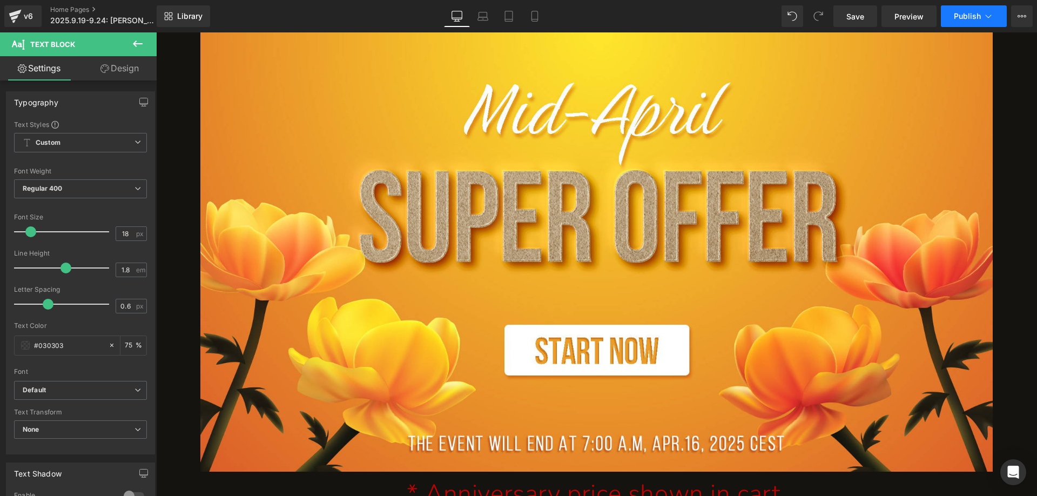
click at [967, 17] on span "Publish" at bounding box center [967, 16] width 27 height 9
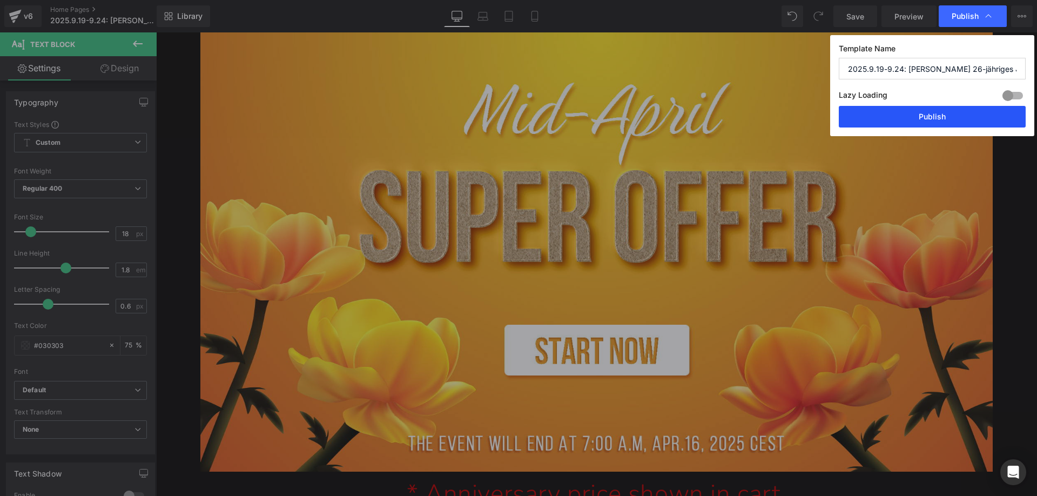
click at [917, 117] on button "Publish" at bounding box center [932, 117] width 187 height 22
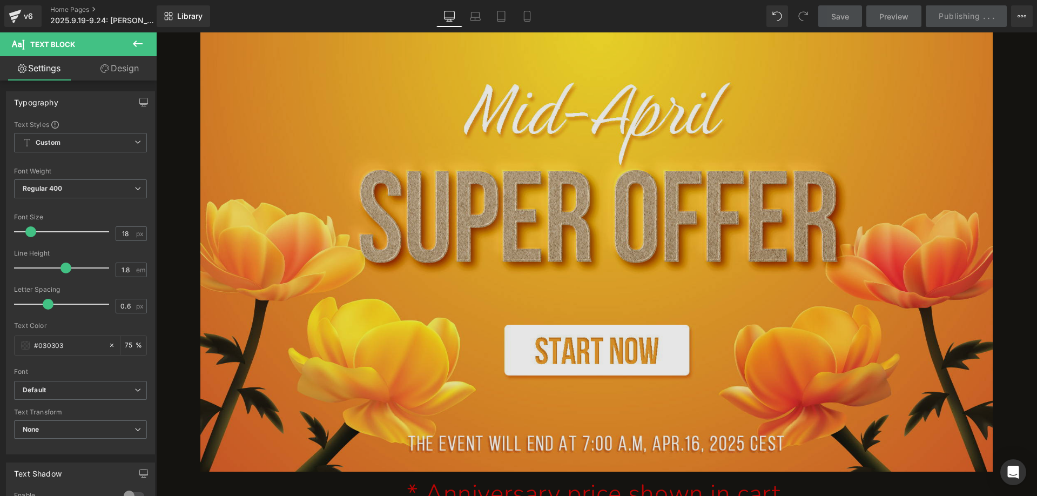
scroll to position [447, 0]
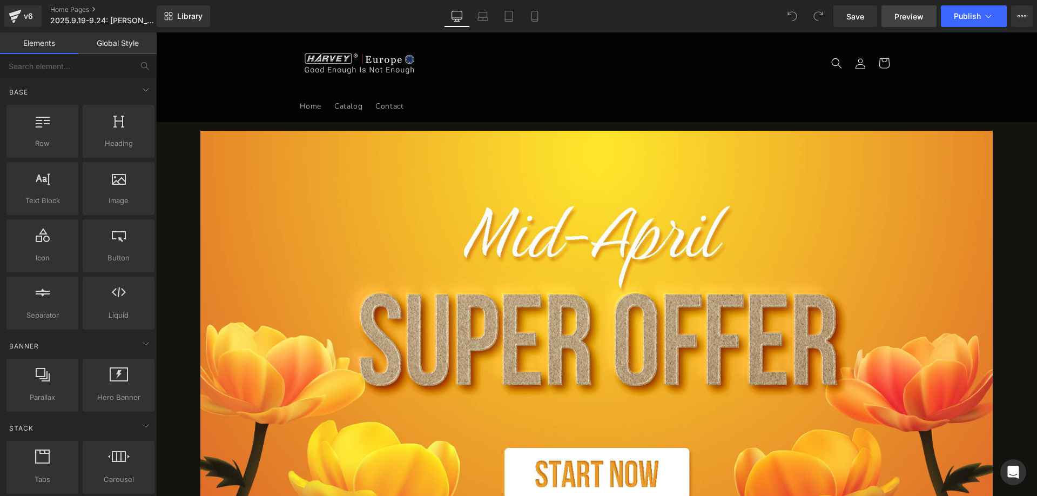
click at [909, 16] on span "Preview" at bounding box center [909, 16] width 29 height 11
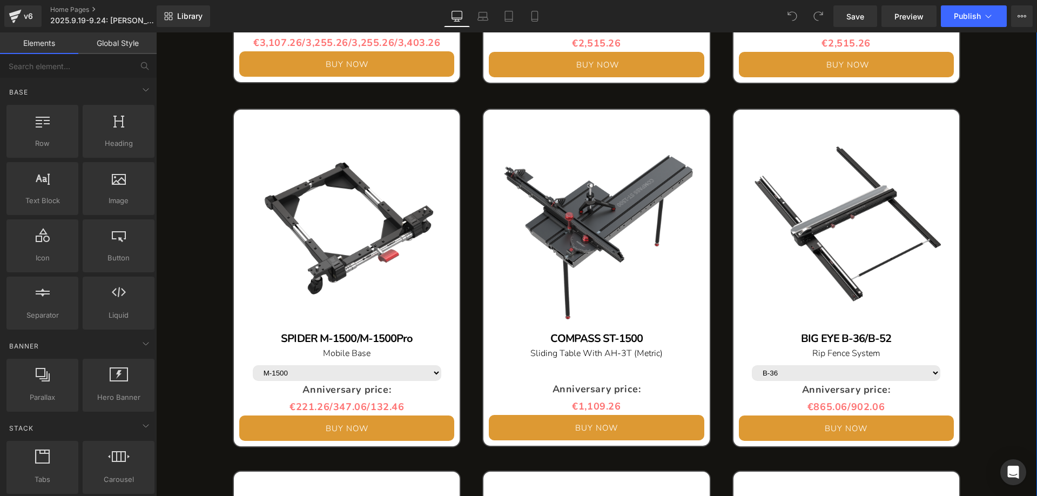
scroll to position [1243, 0]
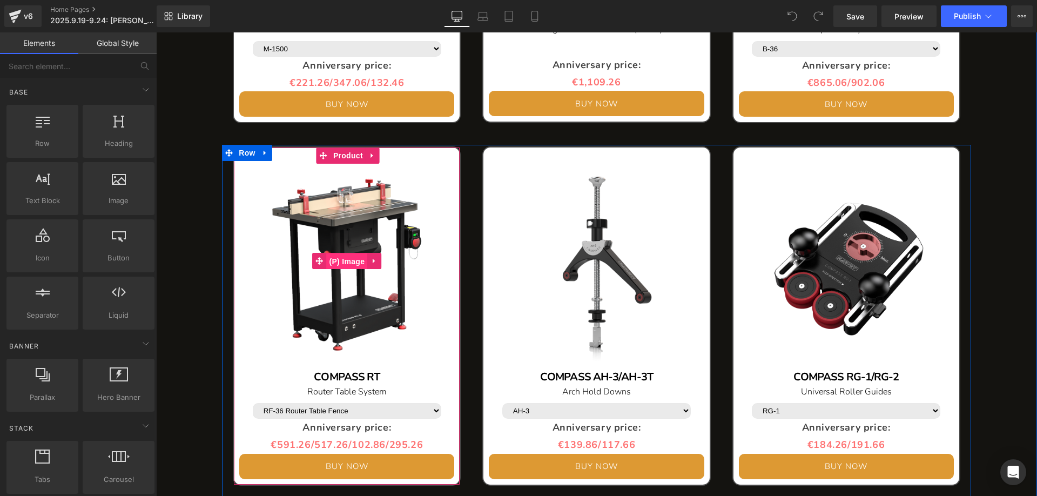
click at [340, 261] on span "(P) Image" at bounding box center [347, 261] width 41 height 16
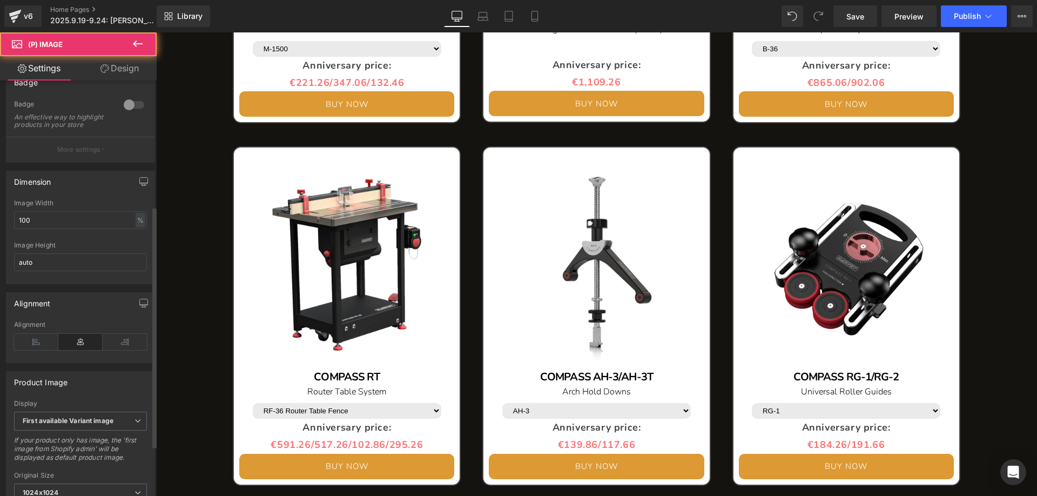
scroll to position [216, 0]
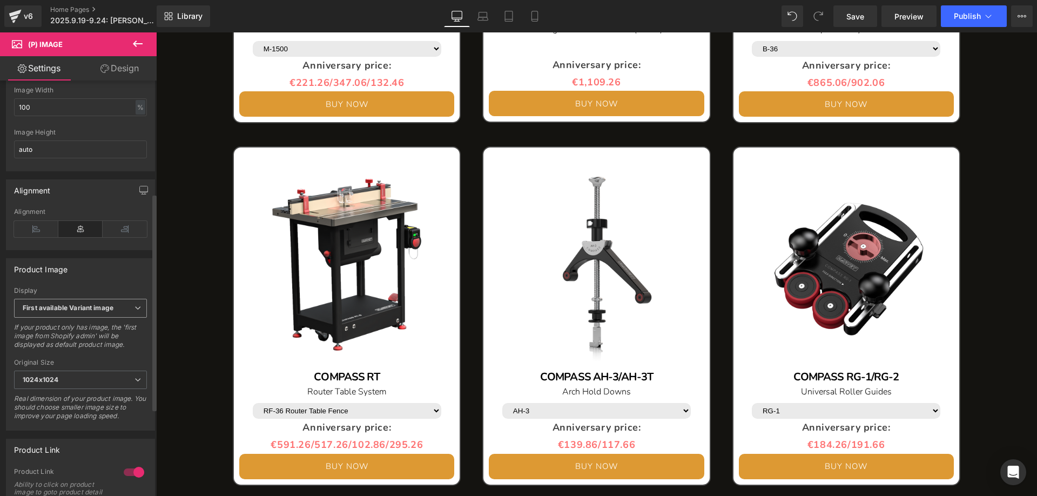
click at [100, 312] on b "First available Variant image" at bounding box center [68, 308] width 91 height 8
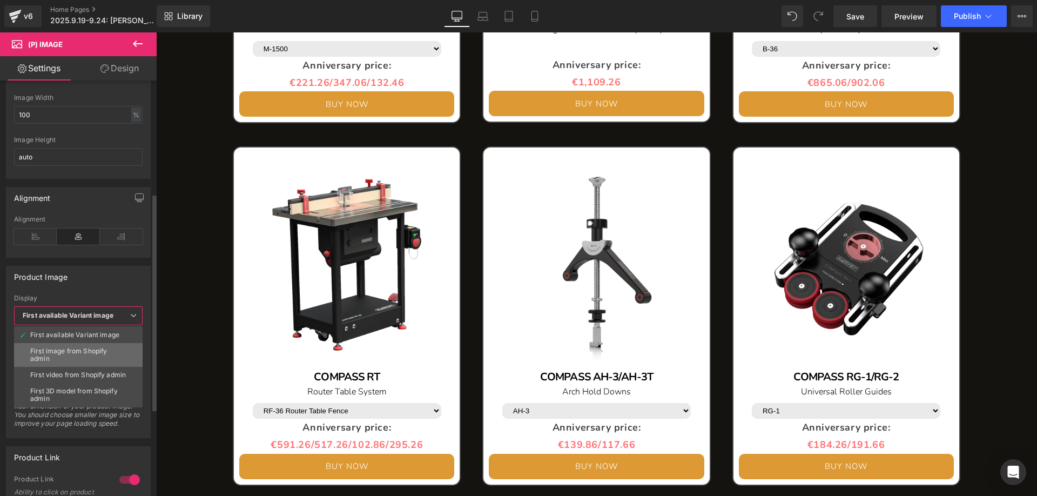
click at [70, 348] on div "First image from Shopify admin" at bounding box center [78, 354] width 96 height 15
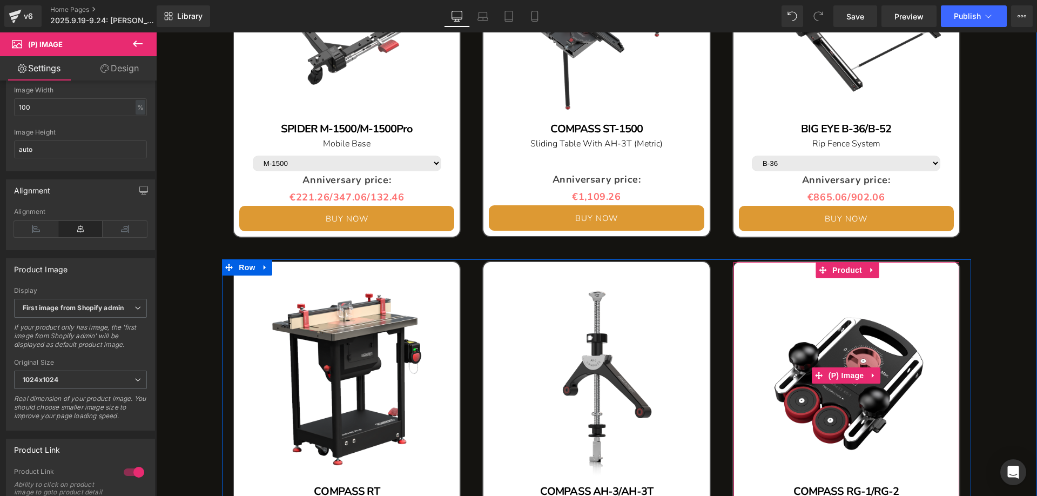
scroll to position [972, 0]
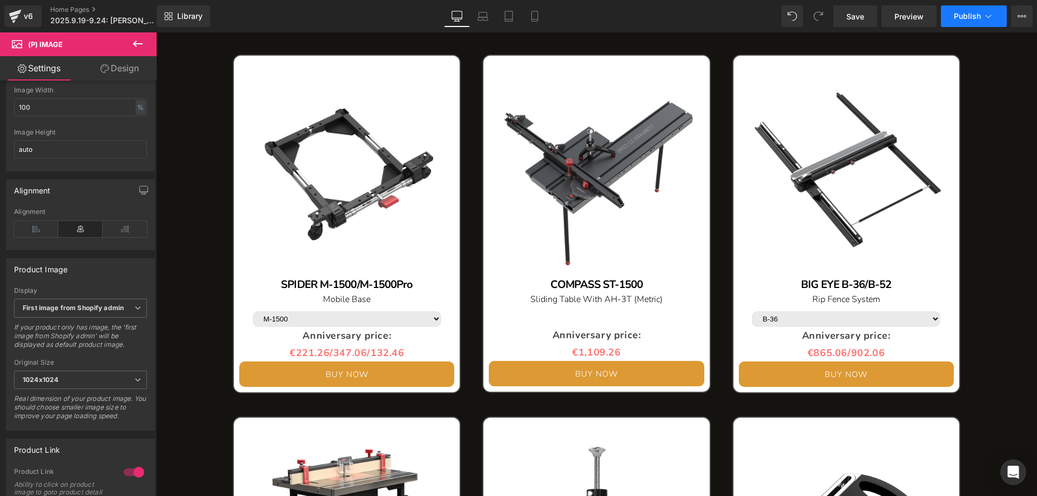
click at [963, 16] on span "Publish" at bounding box center [967, 16] width 27 height 9
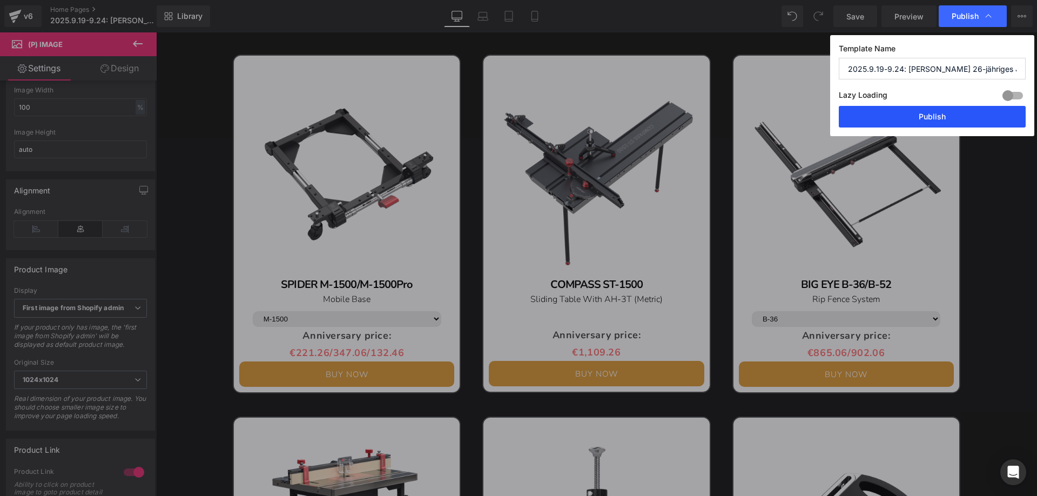
click at [903, 116] on button "Publish" at bounding box center [932, 117] width 187 height 22
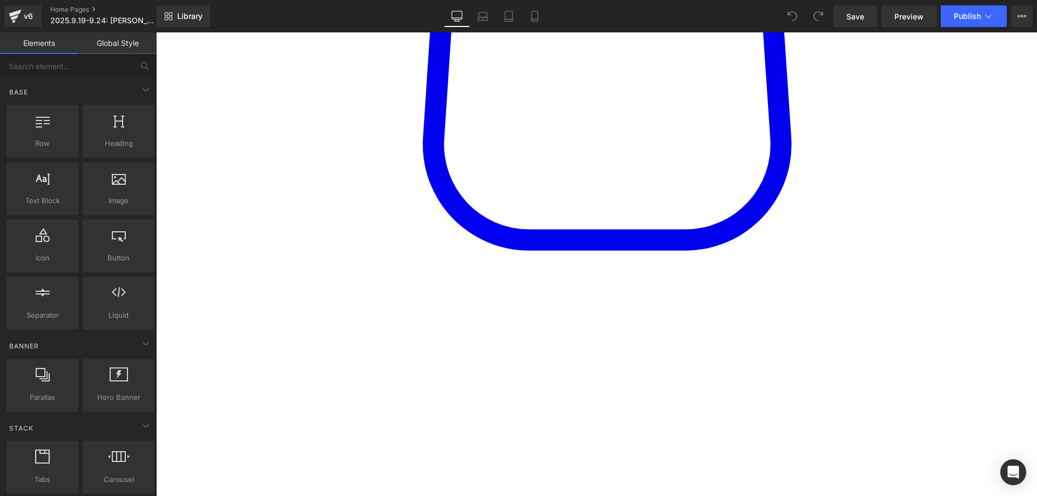
scroll to position [1567, 0]
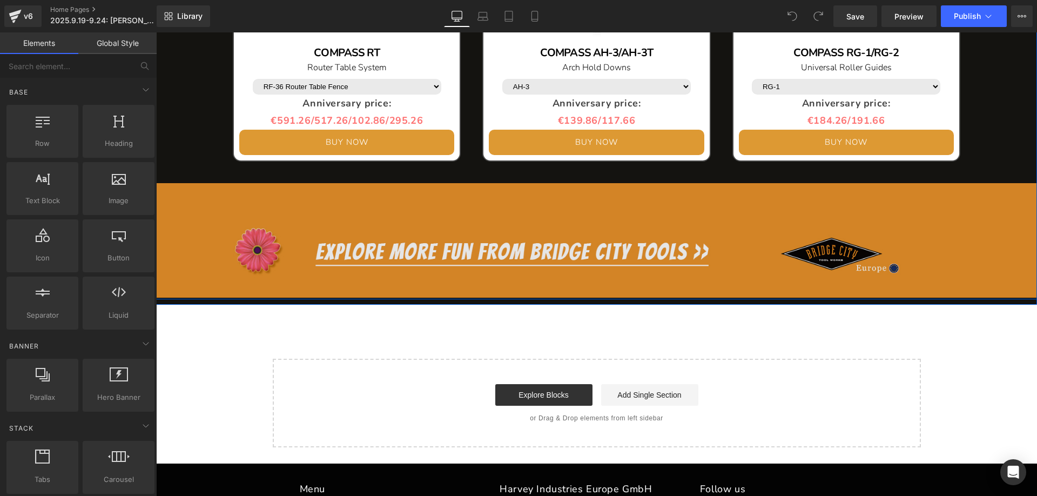
click at [510, 224] on img at bounding box center [596, 238] width 881 height 120
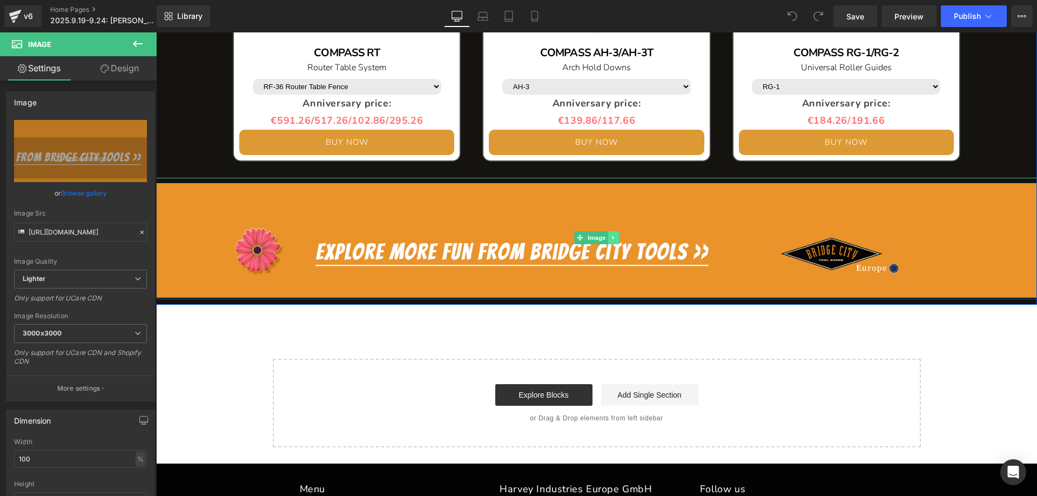
click at [613, 240] on link at bounding box center [613, 237] width 11 height 13
click at [605, 238] on icon at bounding box center [608, 237] width 6 height 6
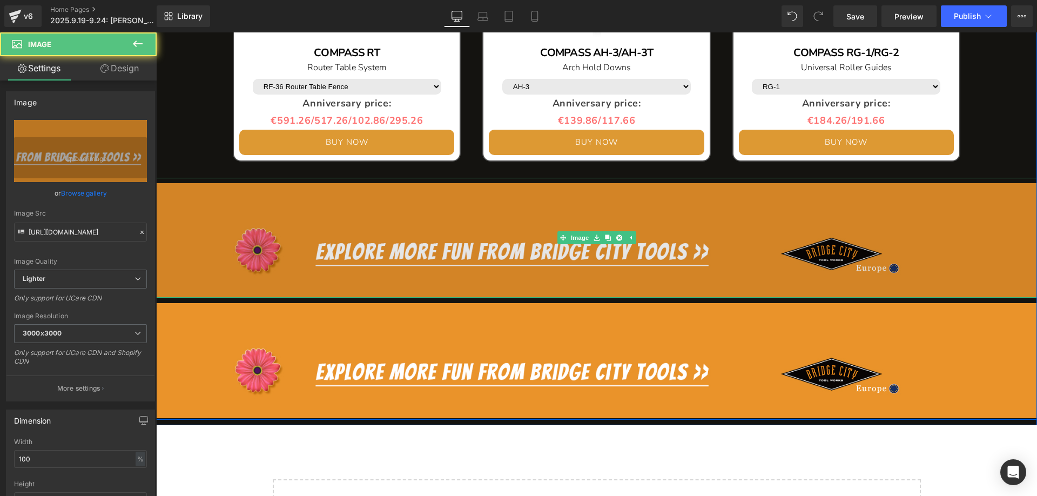
click at [433, 216] on img at bounding box center [596, 238] width 881 height 120
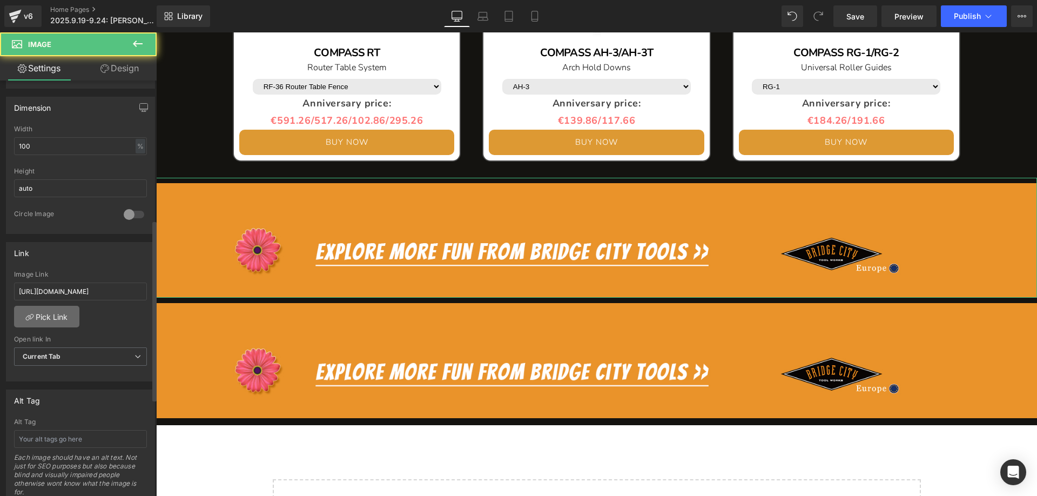
scroll to position [324, 0]
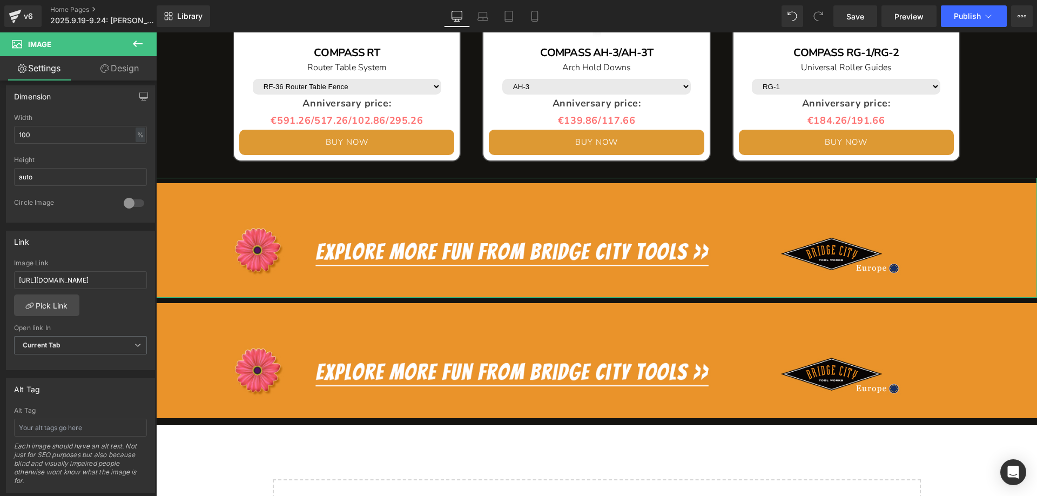
drag, startPoint x: 122, startPoint y: 281, endPoint x: -15, endPoint y: 281, distance: 136.7
click at [0, 281] on html "You are previewing how the will restyle your page. You can not edit Elements in…" at bounding box center [518, 248] width 1037 height 496
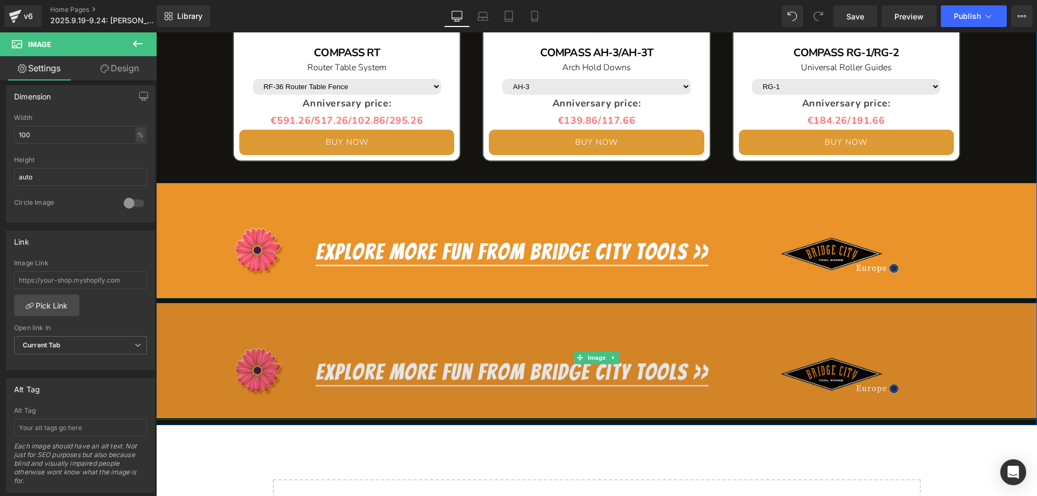
click at [372, 370] on img at bounding box center [596, 358] width 881 height 120
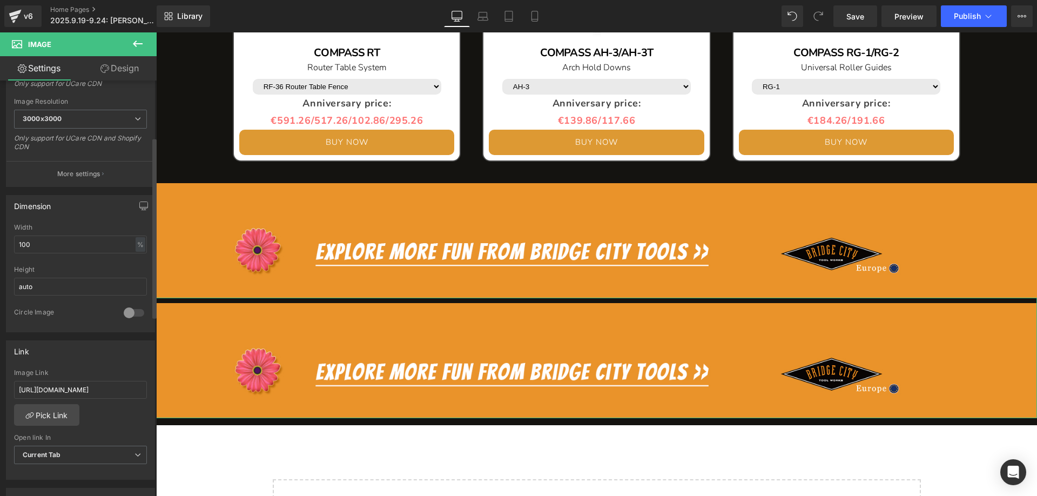
scroll to position [216, 0]
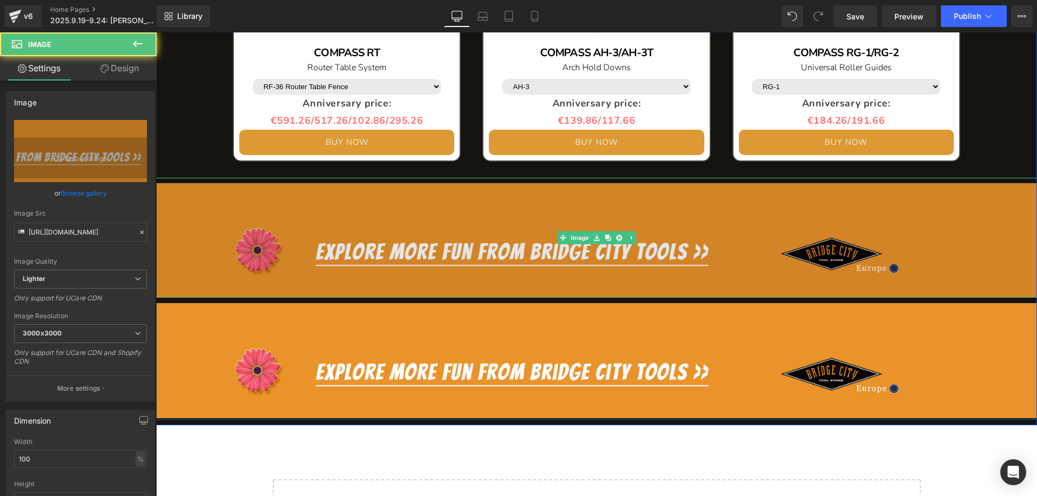
click at [376, 248] on img at bounding box center [596, 238] width 881 height 120
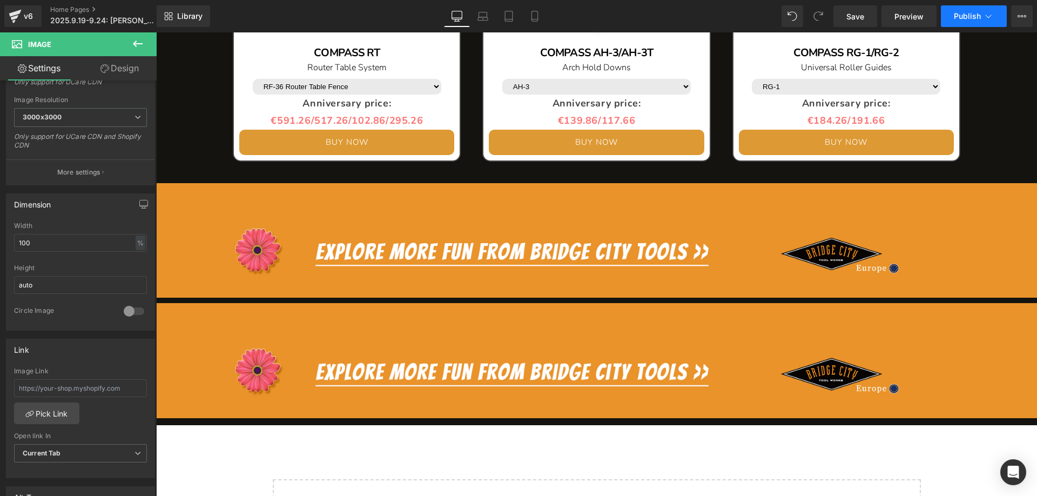
click at [972, 17] on span "Publish" at bounding box center [967, 16] width 27 height 9
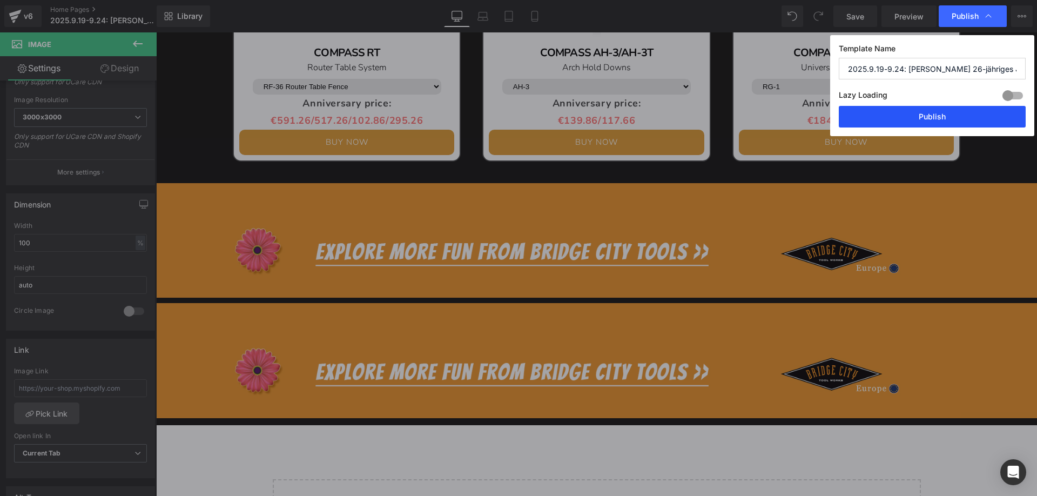
click at [890, 115] on button "Publish" at bounding box center [932, 117] width 187 height 22
